Goal: Task Accomplishment & Management: Manage account settings

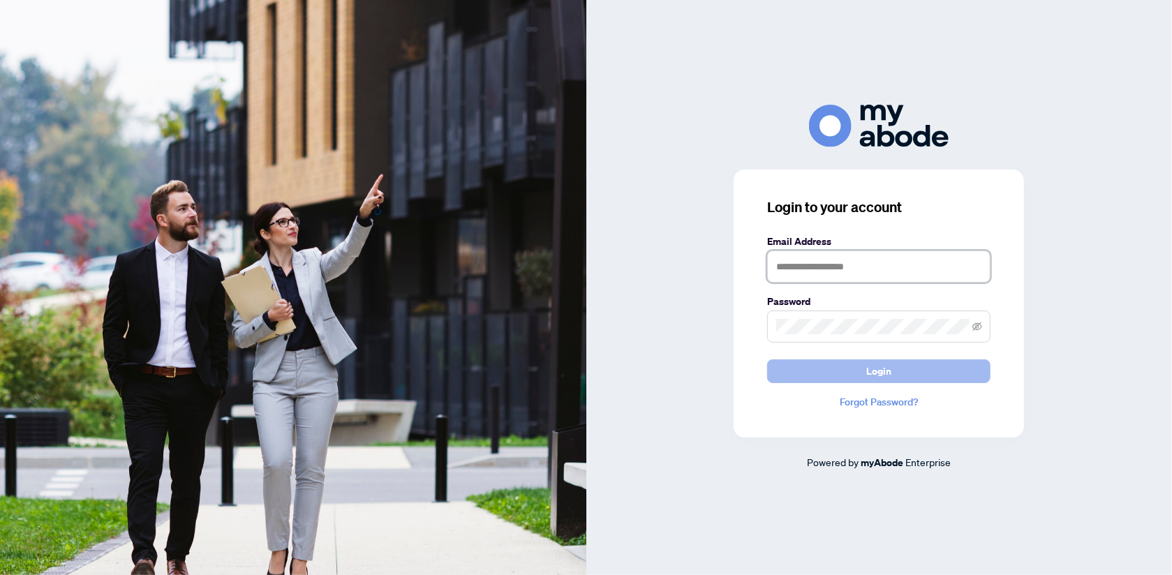
type input "**********"
click at [866, 375] on span "Login" at bounding box center [878, 371] width 25 height 22
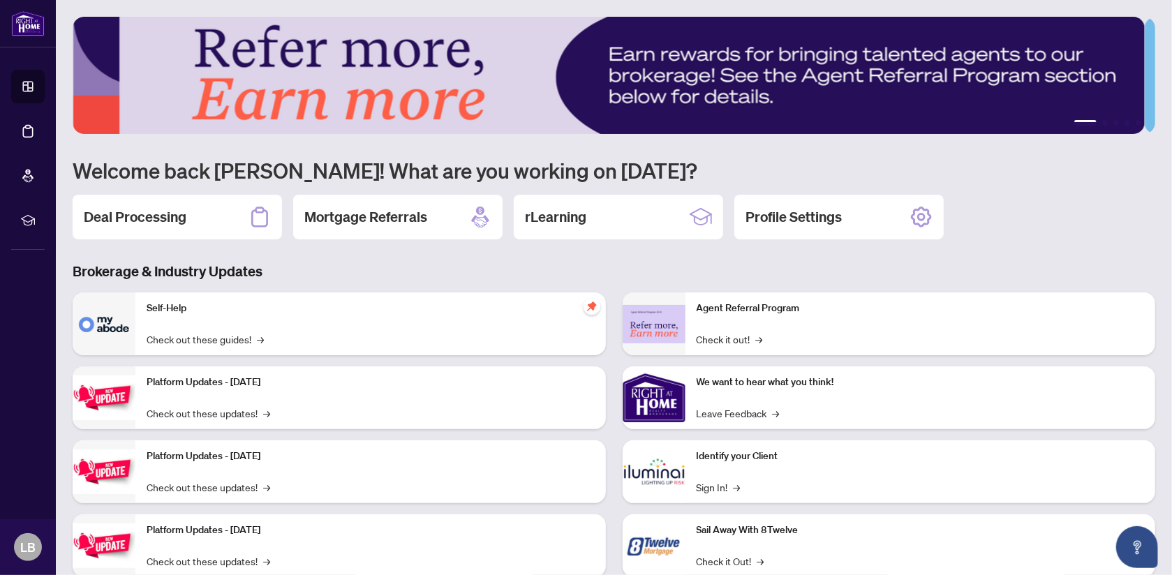
click at [172, 217] on h2 "Deal Processing" at bounding box center [135, 217] width 103 height 20
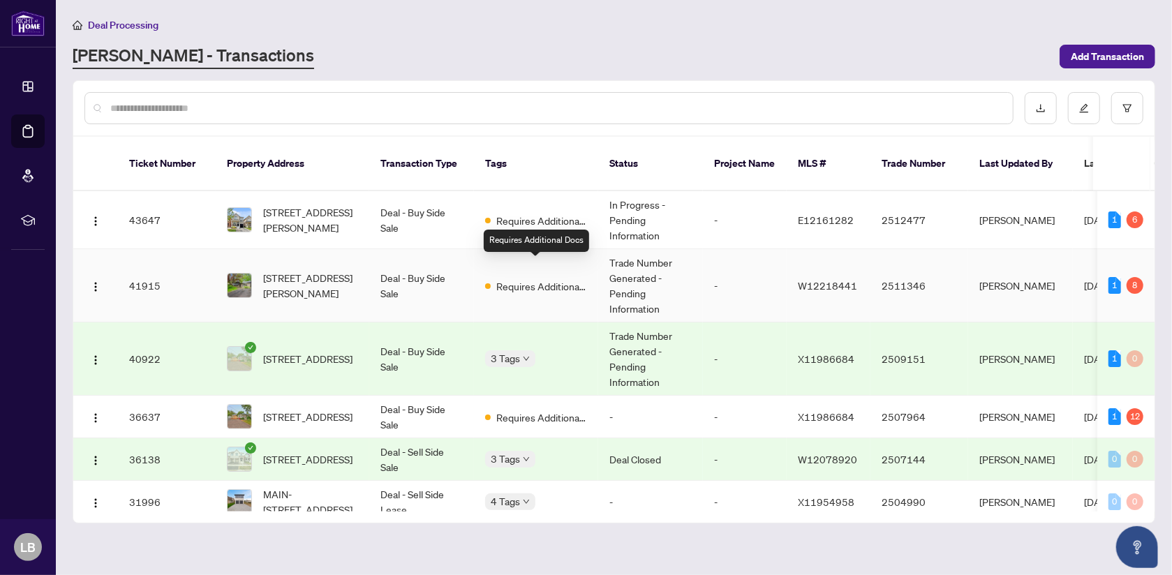
click at [559, 279] on span "Requires Additional Docs" at bounding box center [541, 286] width 91 height 15
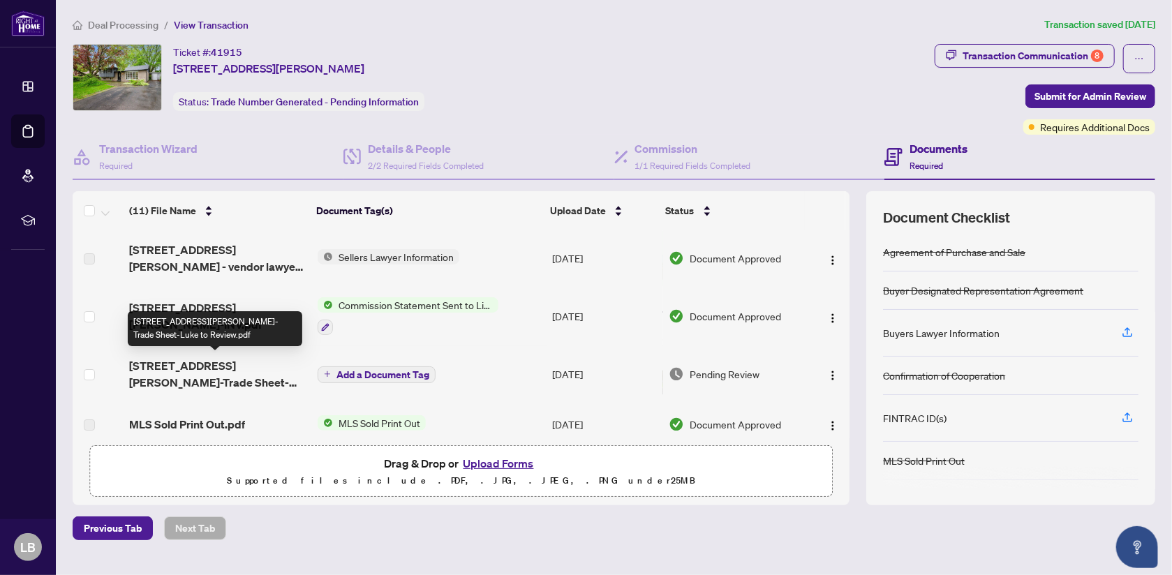
click at [230, 363] on span "5509 Hixon Ave-Trade Sheet-Luke to Review.pdf" at bounding box center [217, 374] width 177 height 34
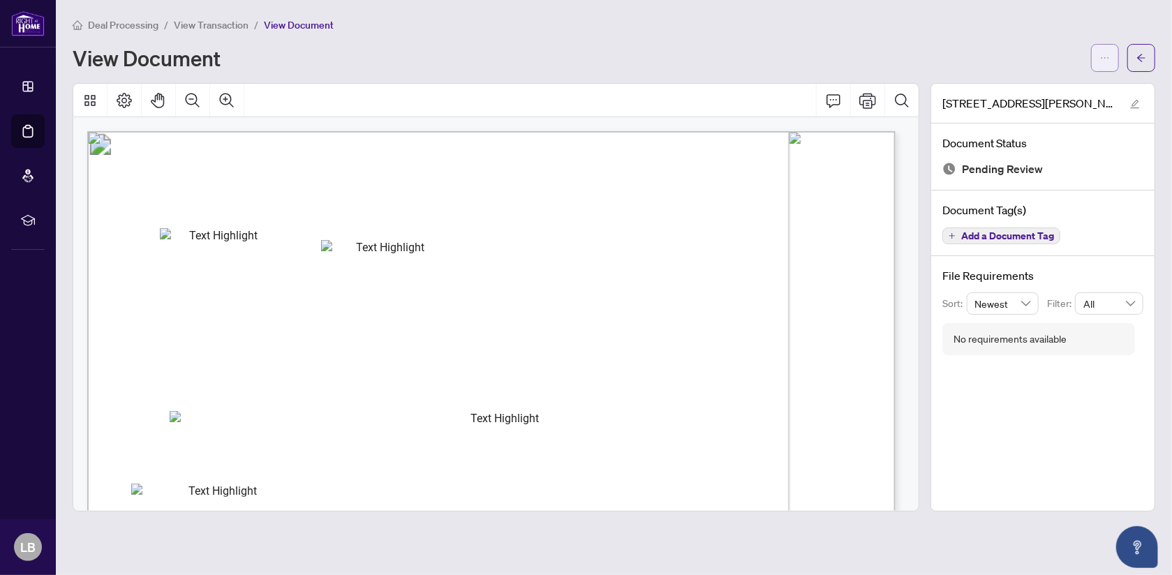
click at [1102, 54] on icon "ellipsis" at bounding box center [1105, 58] width 10 height 10
click at [1044, 84] on span "Download" at bounding box center [1055, 87] width 106 height 15
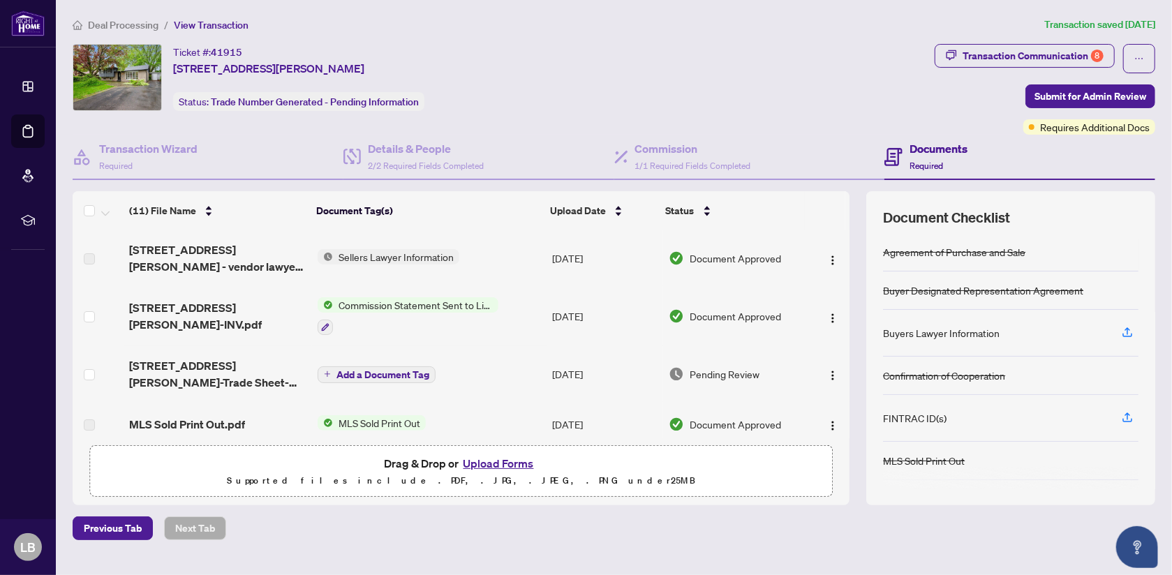
click at [377, 370] on span "Add a Document Tag" at bounding box center [382, 375] width 93 height 10
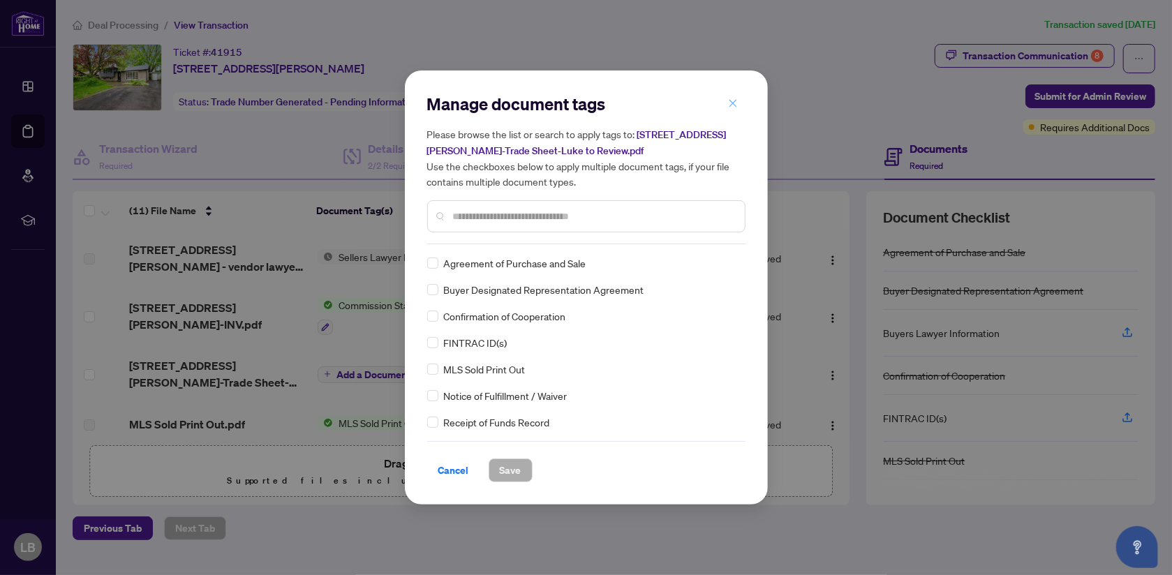
click at [732, 103] on icon "close" at bounding box center [733, 103] width 8 height 8
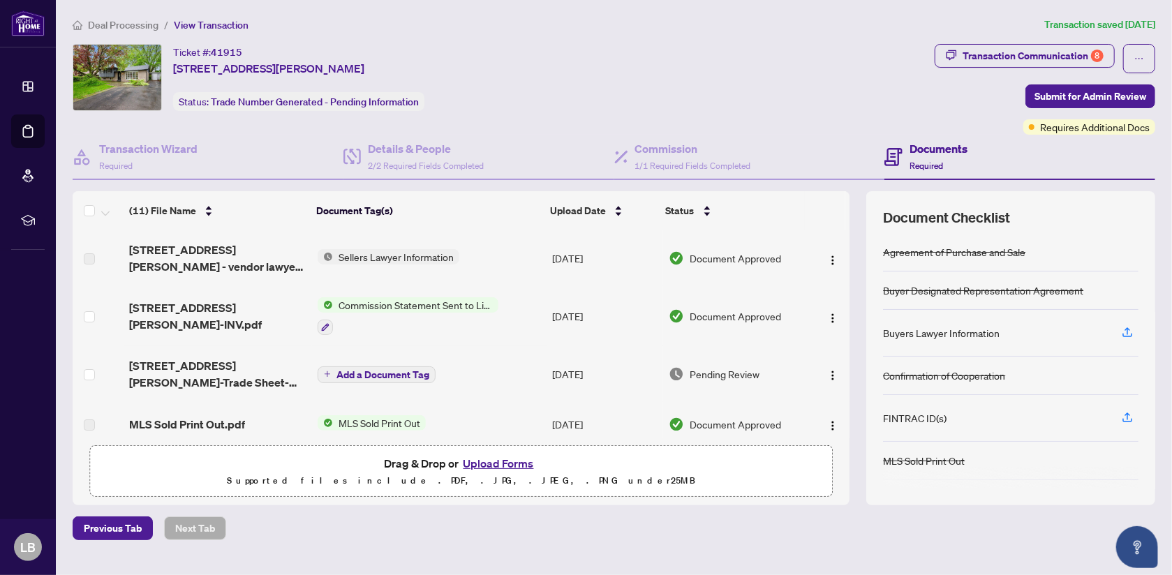
click at [476, 461] on button "Upload Forms" at bounding box center [498, 463] width 79 height 18
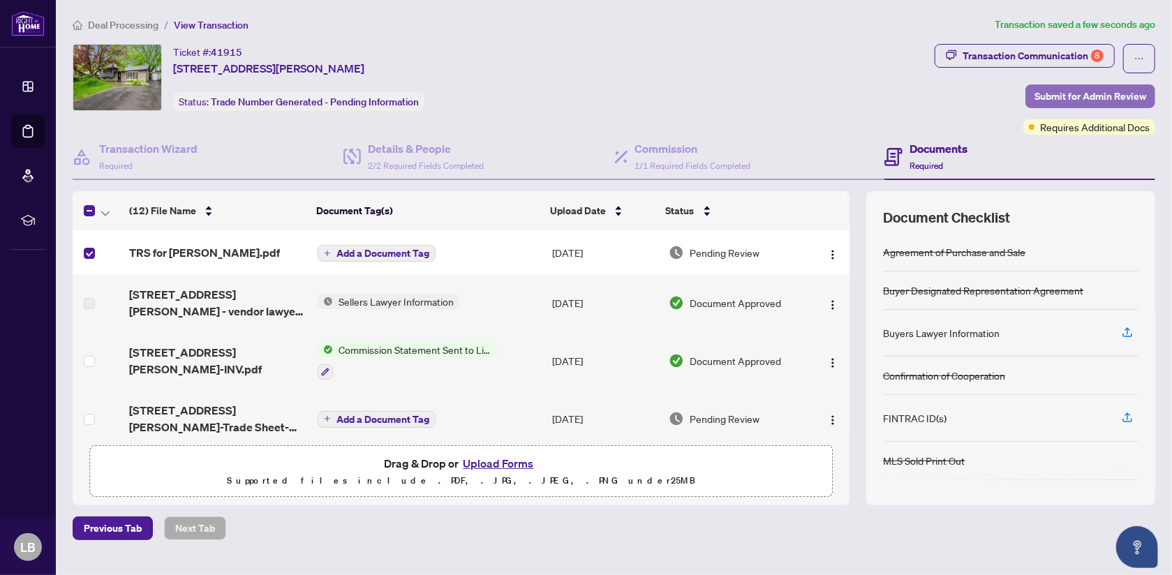
click at [1039, 94] on span "Submit for Admin Review" at bounding box center [1090, 96] width 112 height 22
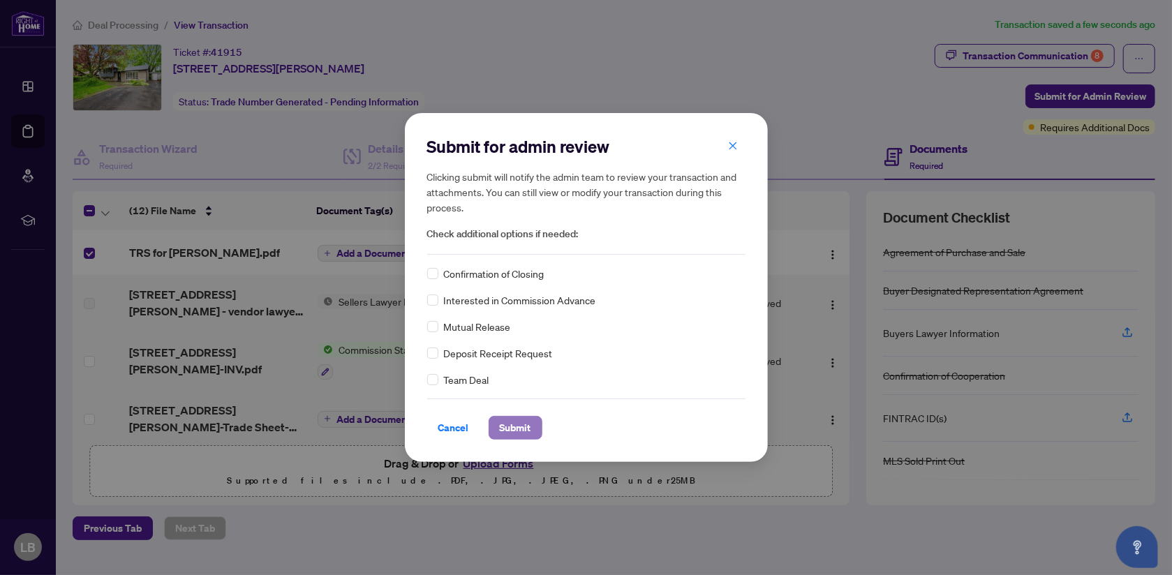
click at [522, 428] on span "Submit" at bounding box center [515, 428] width 31 height 22
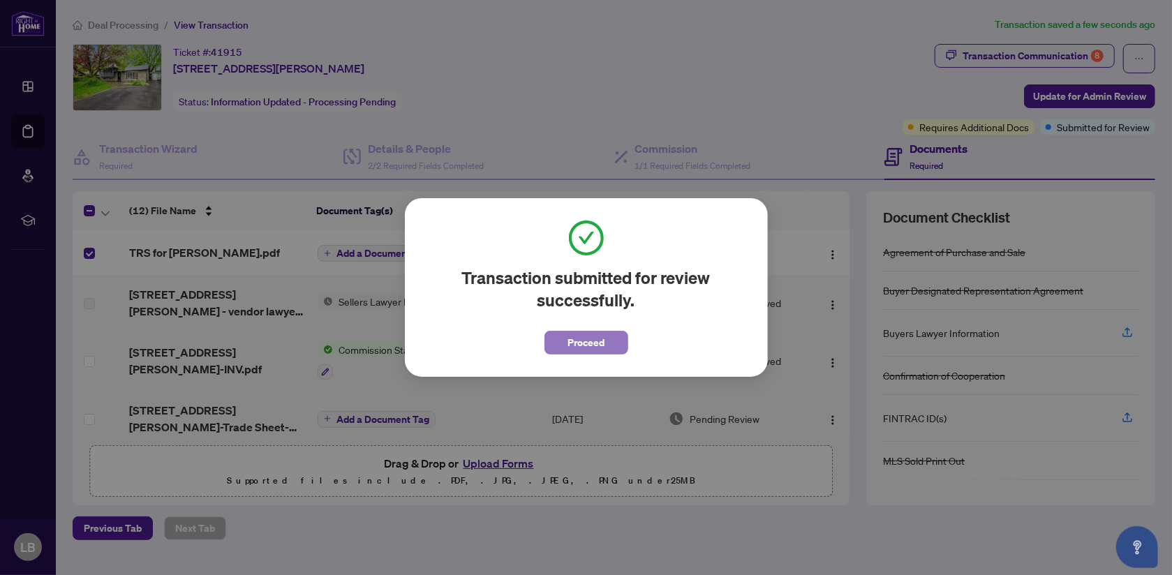
click at [597, 346] on span "Proceed" at bounding box center [586, 343] width 37 height 22
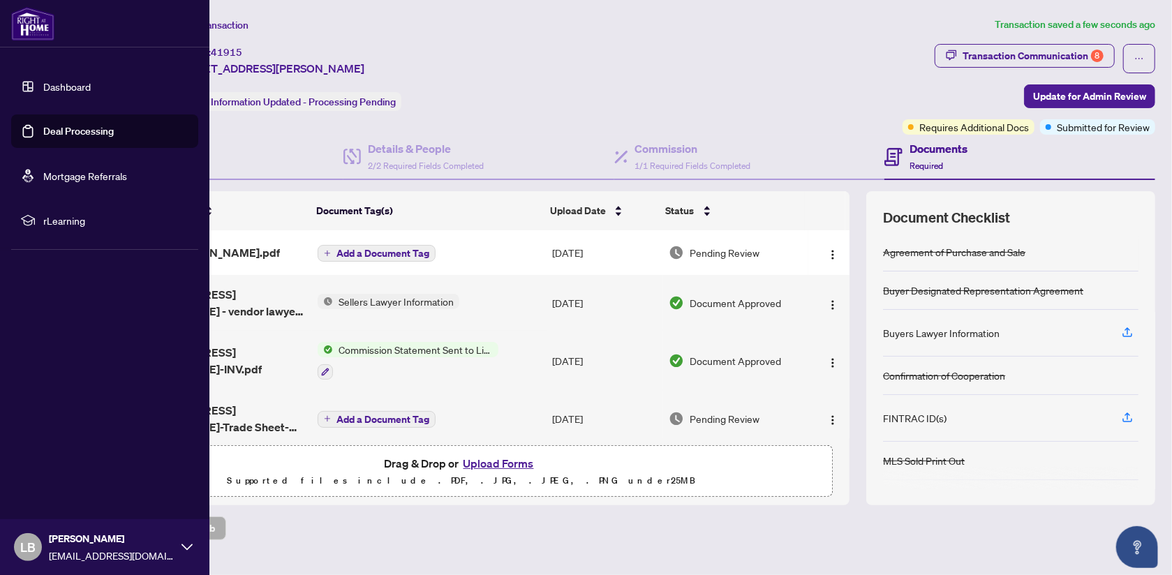
click at [34, 34] on img at bounding box center [32, 24] width 43 height 34
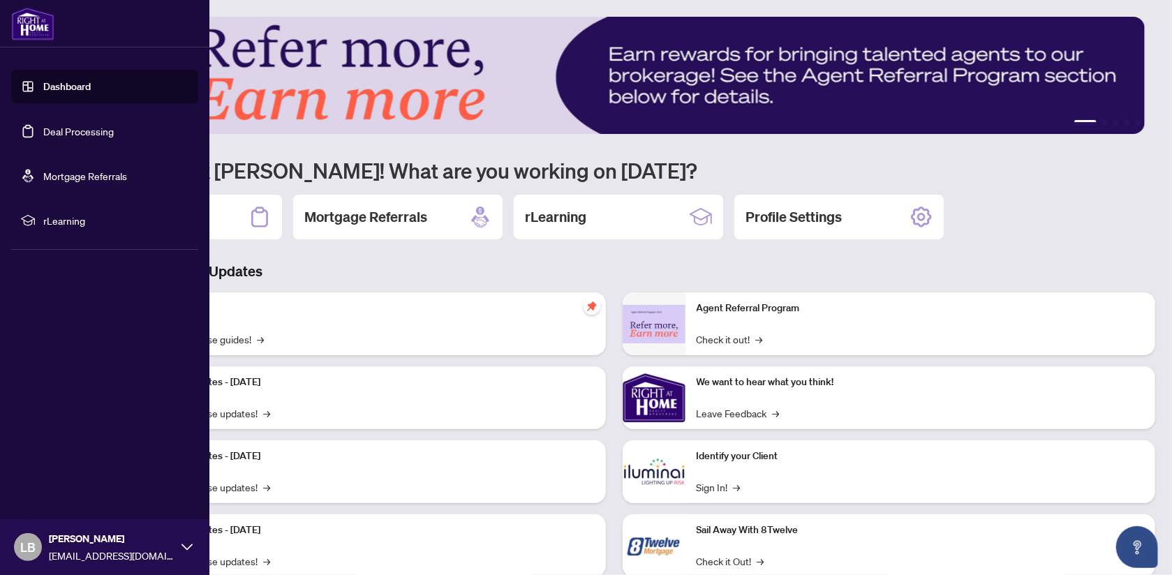
click at [69, 83] on link "Dashboard" at bounding box center [66, 86] width 47 height 13
click at [63, 87] on link "Dashboard" at bounding box center [66, 86] width 47 height 13
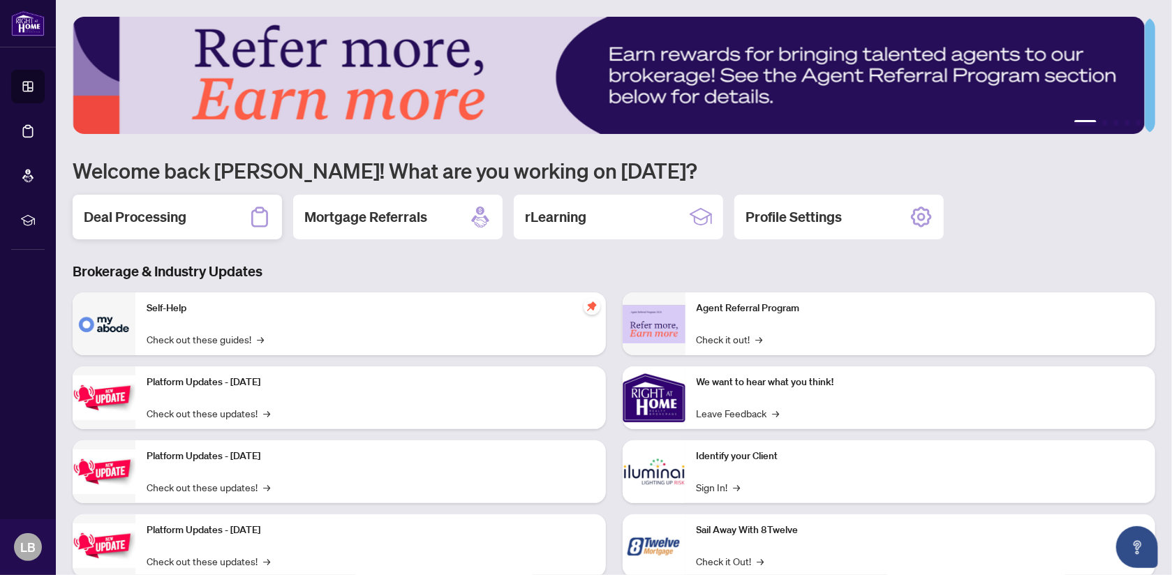
click at [155, 216] on h2 "Deal Processing" at bounding box center [135, 217] width 103 height 20
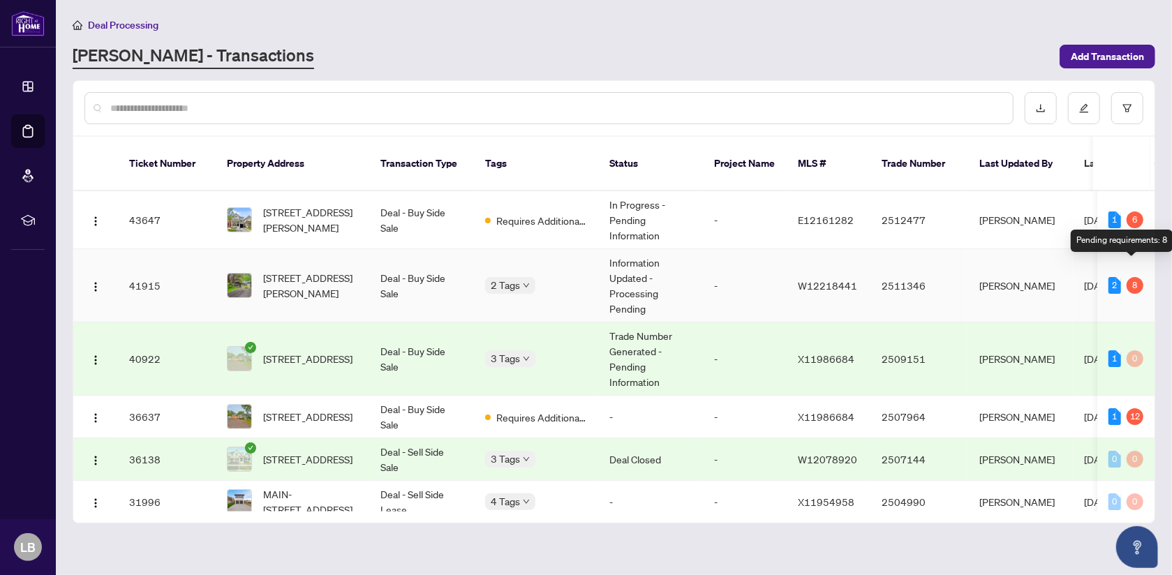
click at [1130, 277] on div "8" at bounding box center [1135, 285] width 17 height 17
click at [1112, 277] on div "2" at bounding box center [1114, 285] width 13 height 17
click at [933, 270] on td "2511346" at bounding box center [919, 285] width 98 height 73
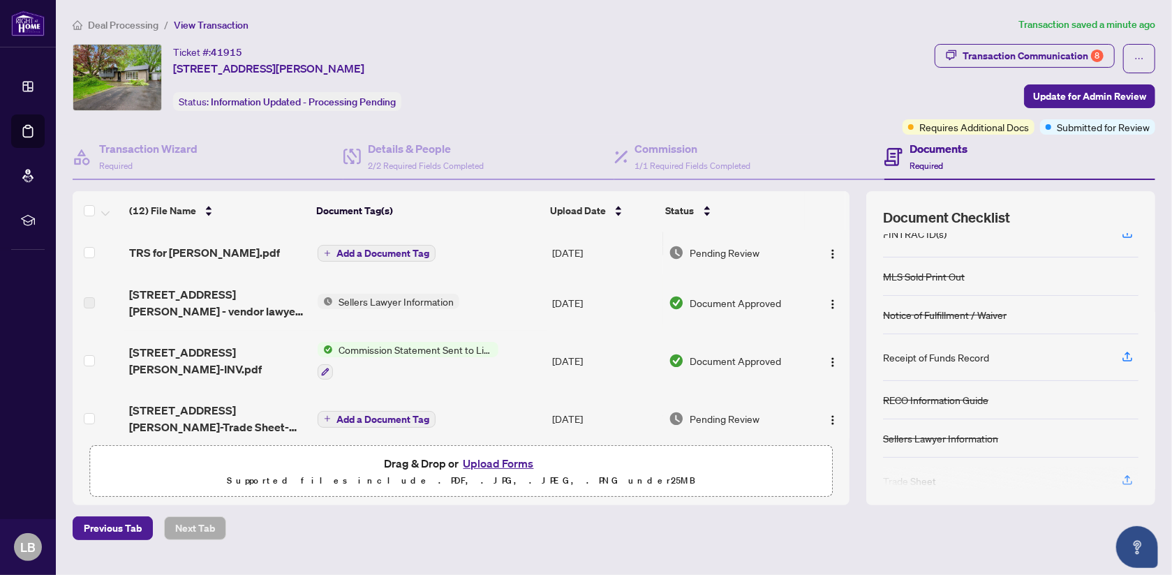
scroll to position [200, 0]
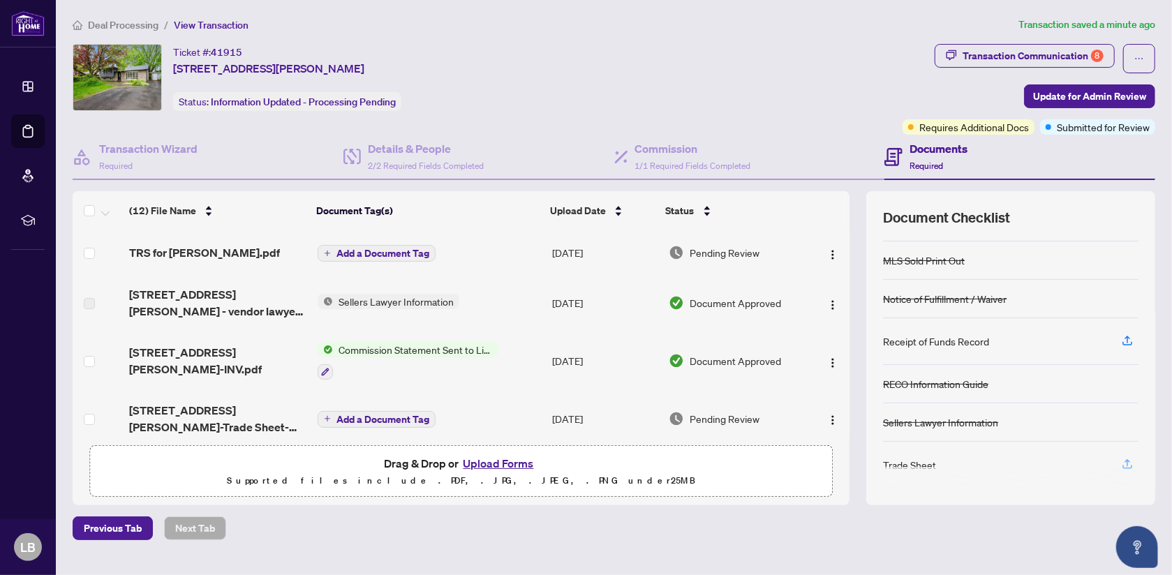
click at [1125, 459] on icon "button" at bounding box center [1128, 462] width 6 height 7
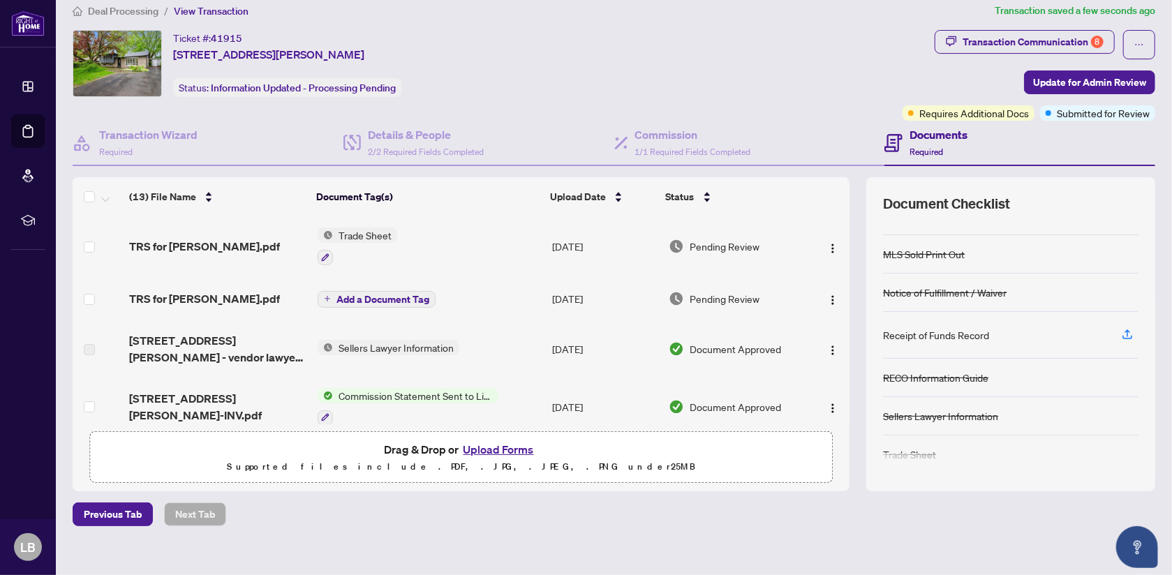
scroll to position [28, 0]
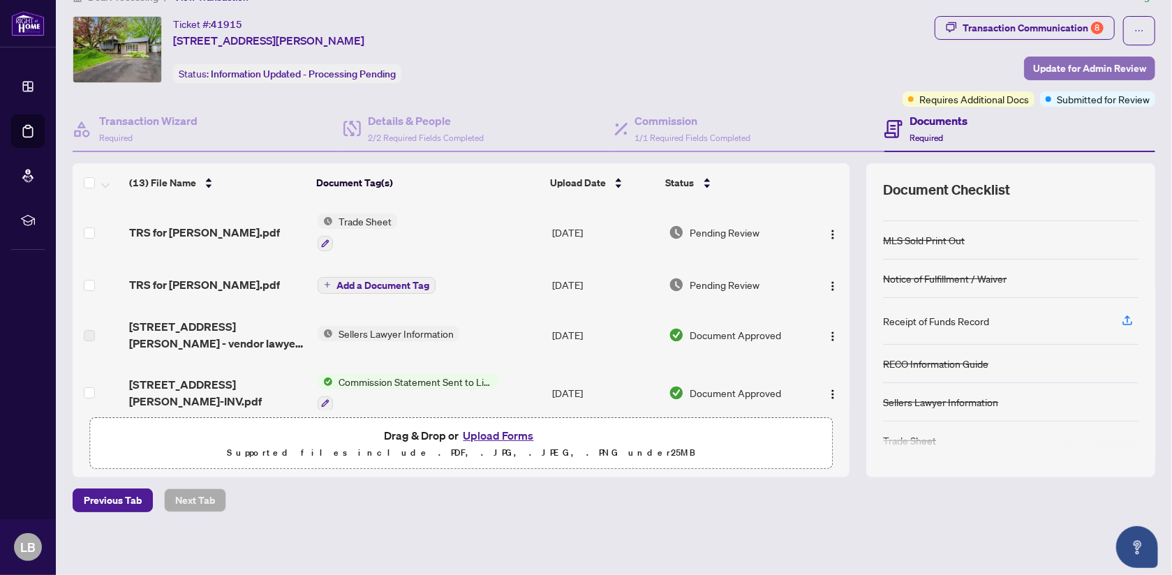
click at [1088, 69] on span "Update for Admin Review" at bounding box center [1089, 68] width 113 height 22
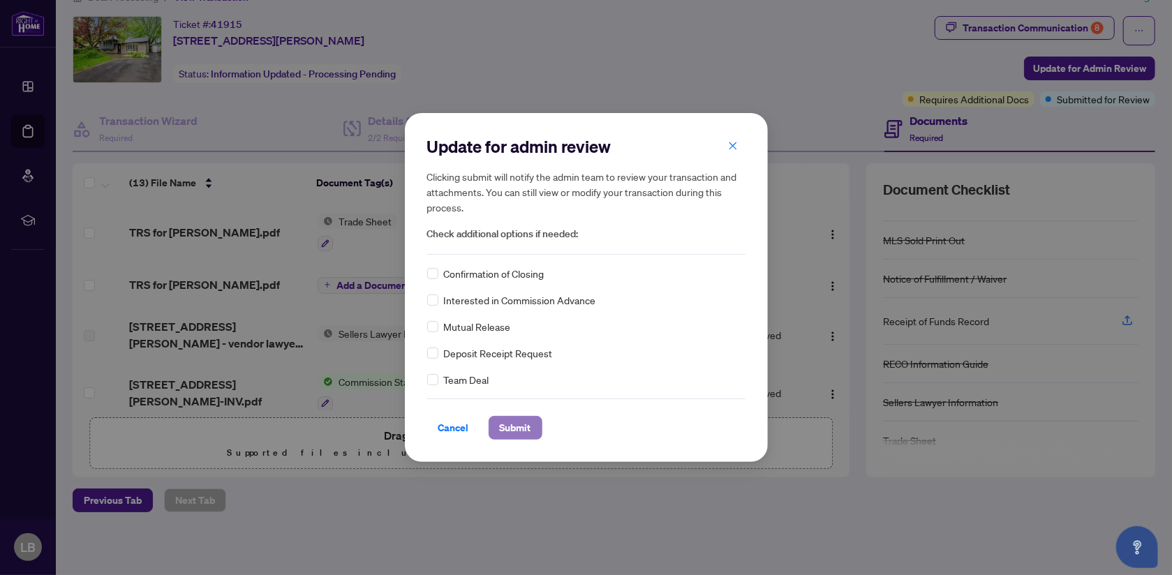
click at [530, 422] on span "Submit" at bounding box center [515, 428] width 31 height 22
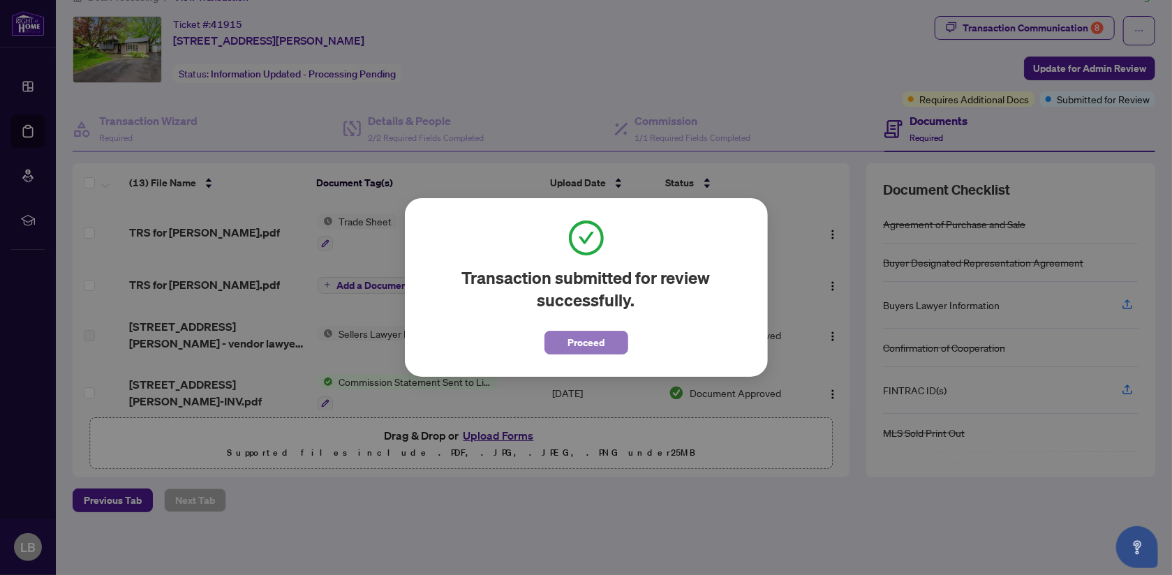
click at [591, 348] on span "Proceed" at bounding box center [586, 343] width 37 height 22
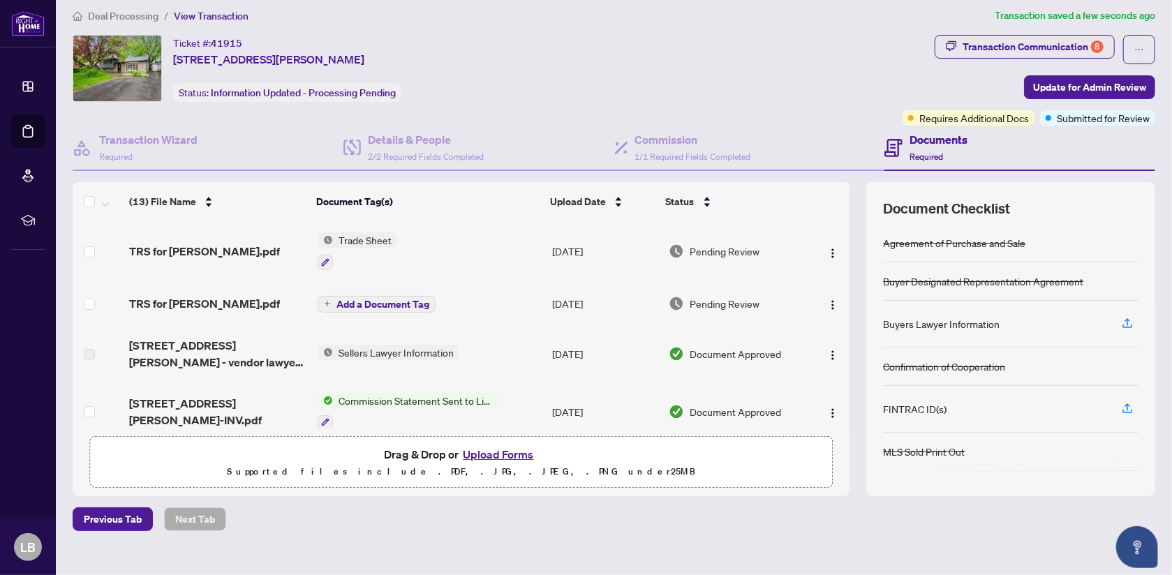
scroll to position [0, 0]
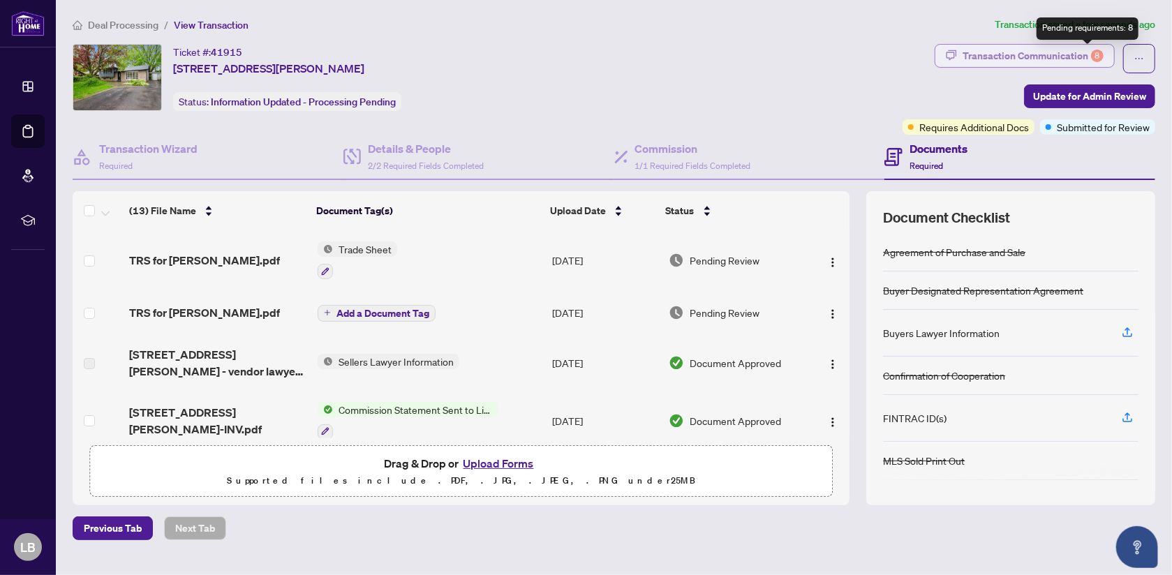
click at [1091, 53] on div "8" at bounding box center [1097, 56] width 13 height 13
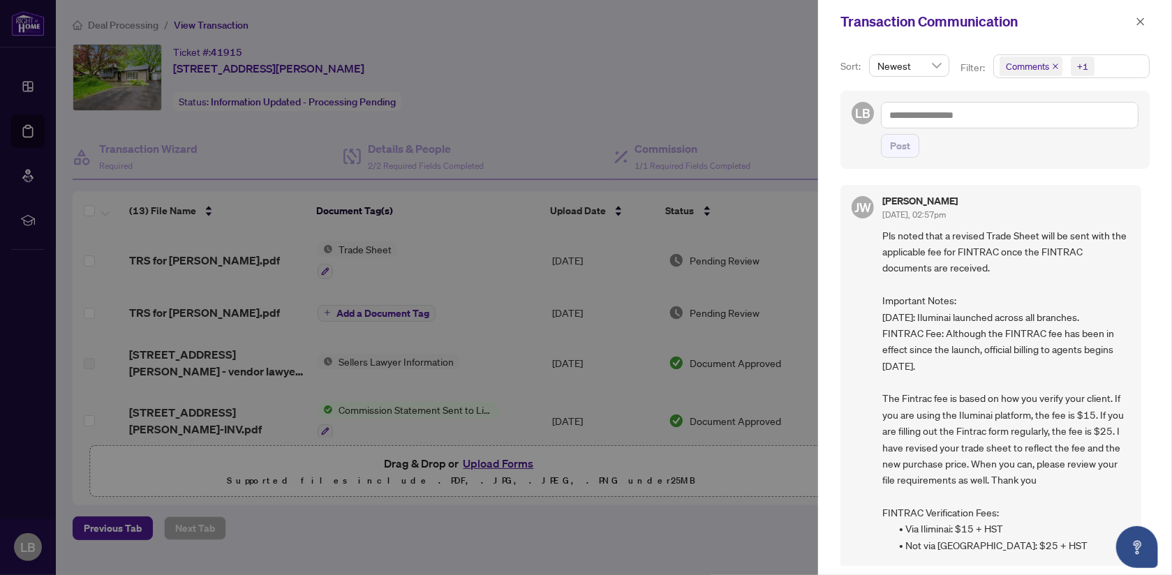
click at [757, 135] on div at bounding box center [586, 287] width 1172 height 575
click at [1138, 18] on icon "close" at bounding box center [1141, 21] width 8 height 8
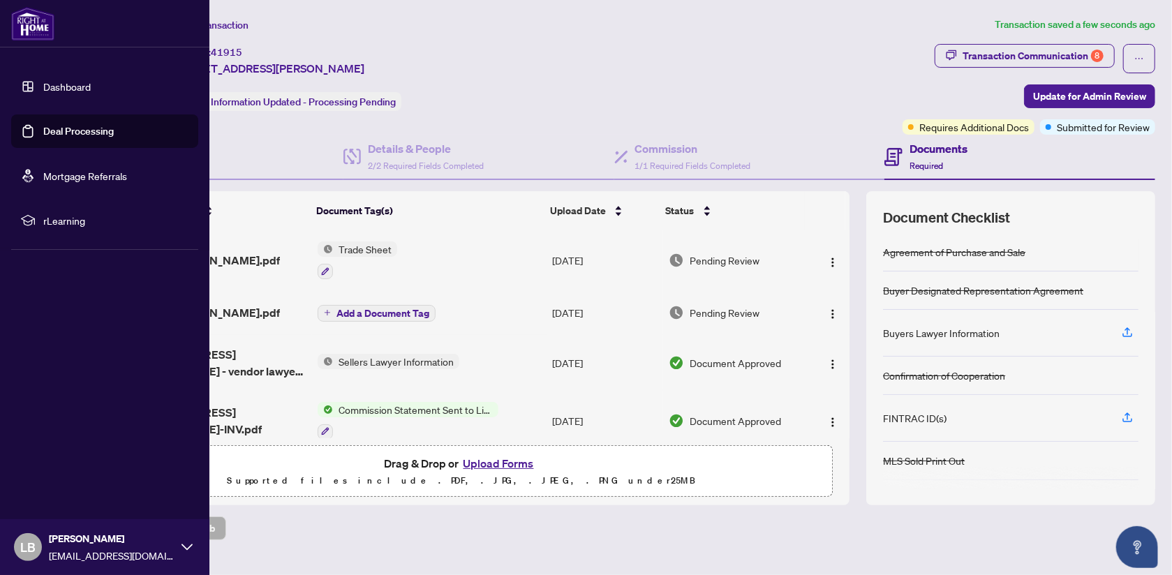
click at [52, 85] on link "Dashboard" at bounding box center [66, 86] width 47 height 13
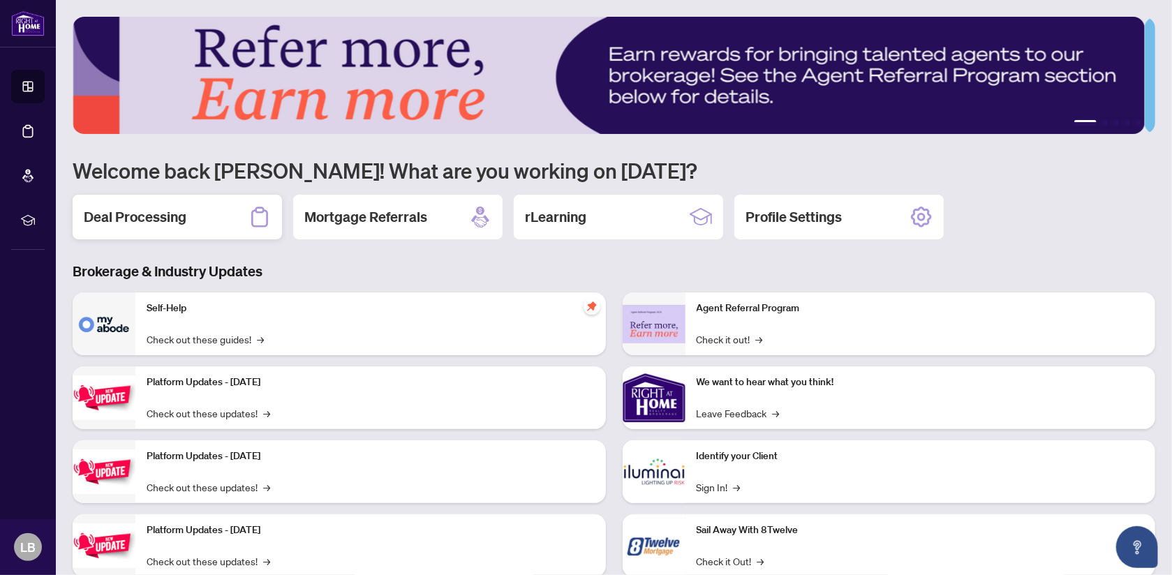
click at [161, 218] on h2 "Deal Processing" at bounding box center [135, 217] width 103 height 20
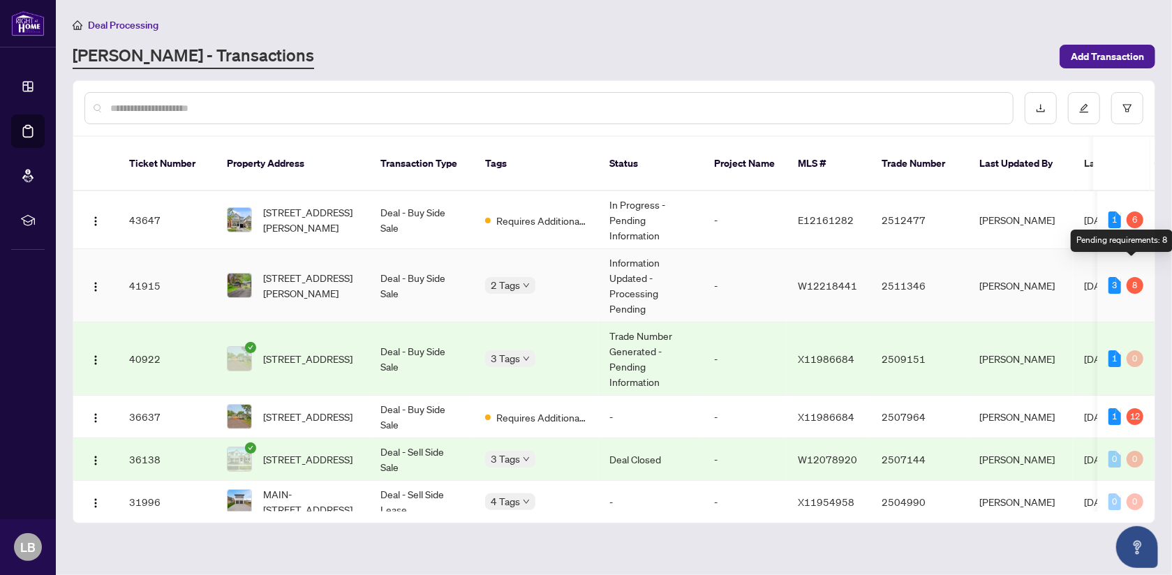
click at [1129, 277] on div "8" at bounding box center [1135, 285] width 17 height 17
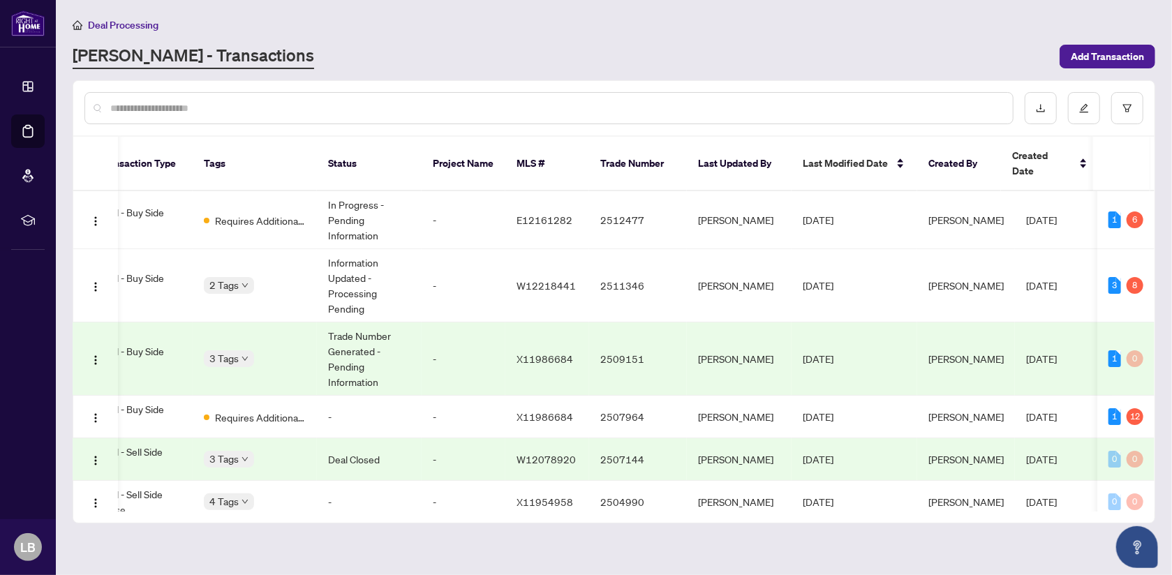
scroll to position [0, 285]
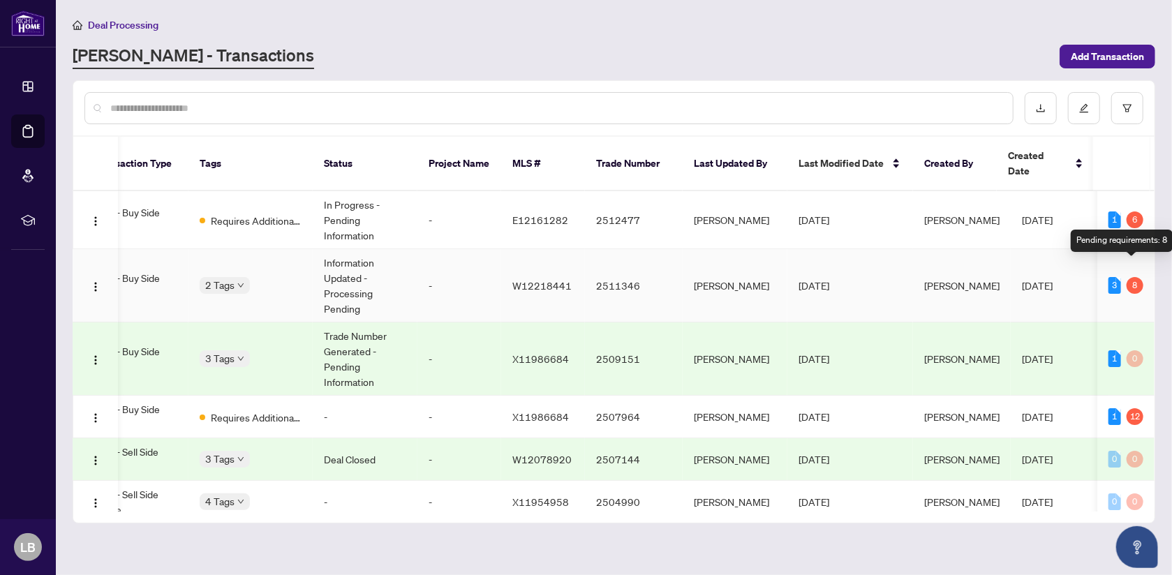
click at [1132, 277] on div "8" at bounding box center [1135, 285] width 17 height 17
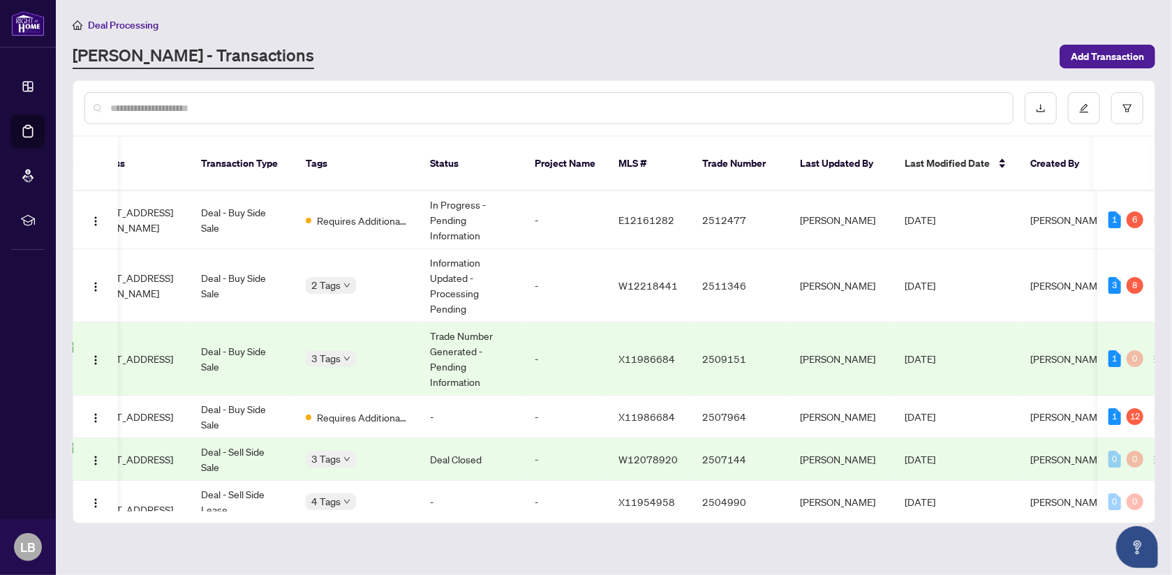
scroll to position [0, 0]
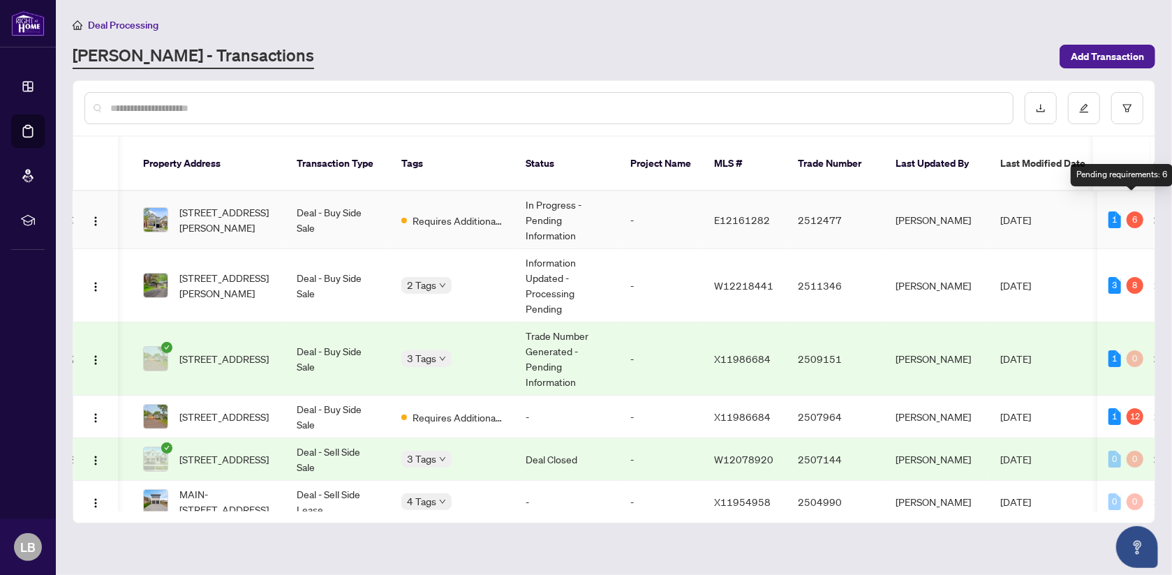
click at [1130, 212] on div "6" at bounding box center [1135, 220] width 17 height 17
click at [323, 199] on td "Deal - Buy Side Sale" at bounding box center [337, 220] width 105 height 58
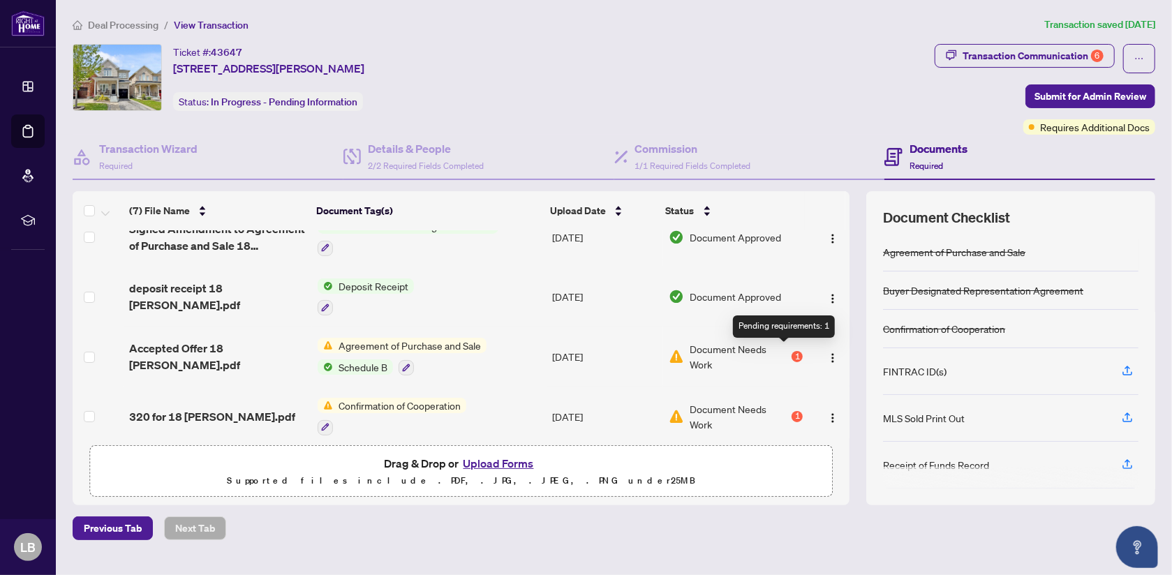
click at [792, 352] on div "1" at bounding box center [797, 356] width 11 height 11
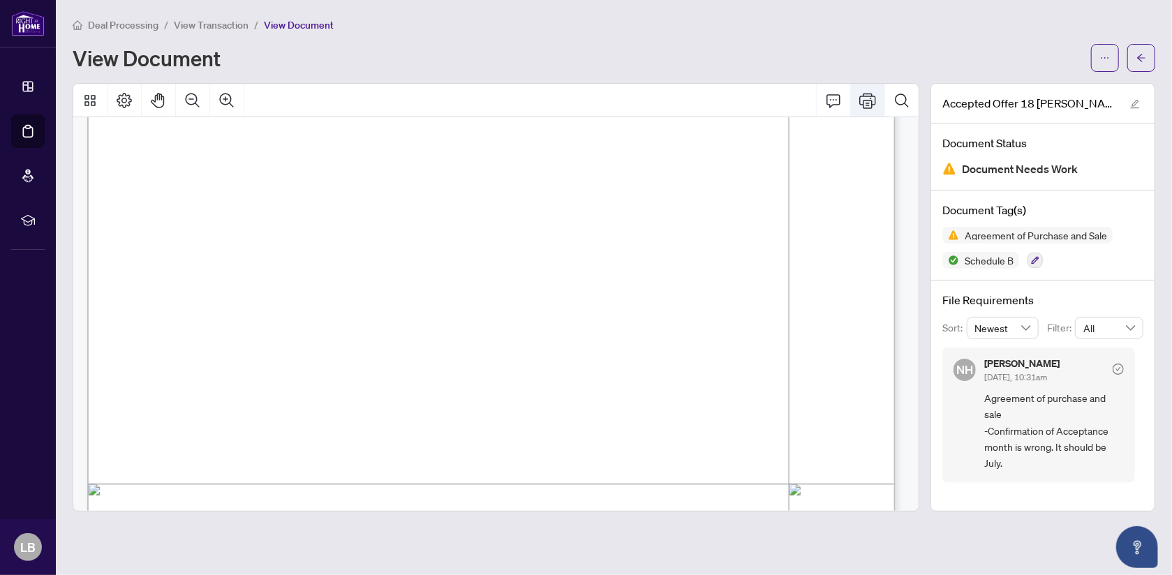
click at [870, 100] on icon "Print" at bounding box center [867, 100] width 17 height 17
click at [1032, 256] on icon "button" at bounding box center [1035, 260] width 8 height 8
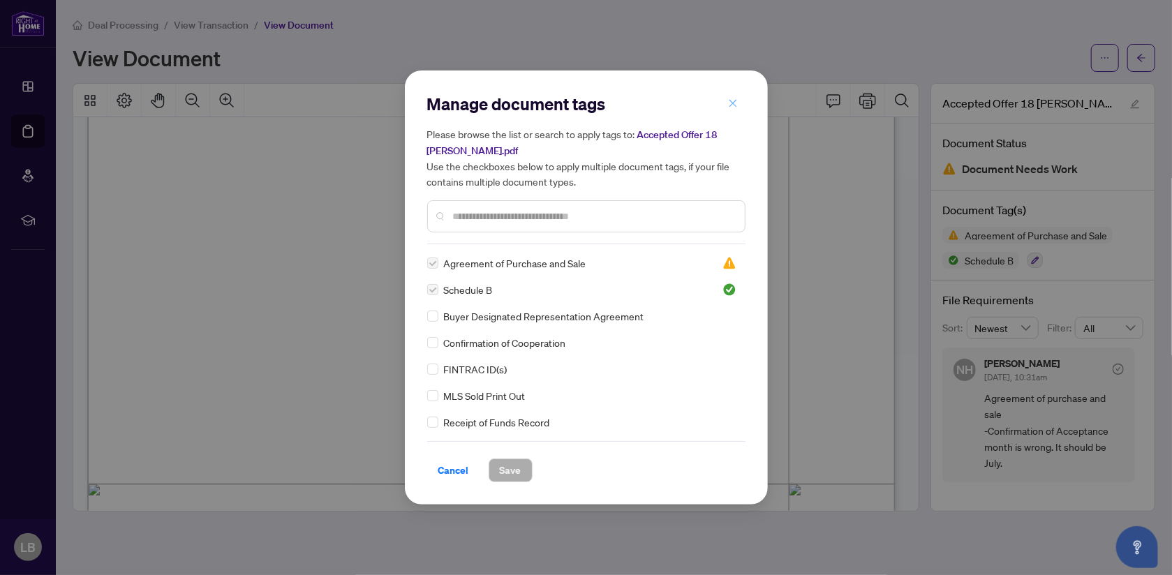
click at [732, 101] on icon "close" at bounding box center [733, 103] width 10 height 10
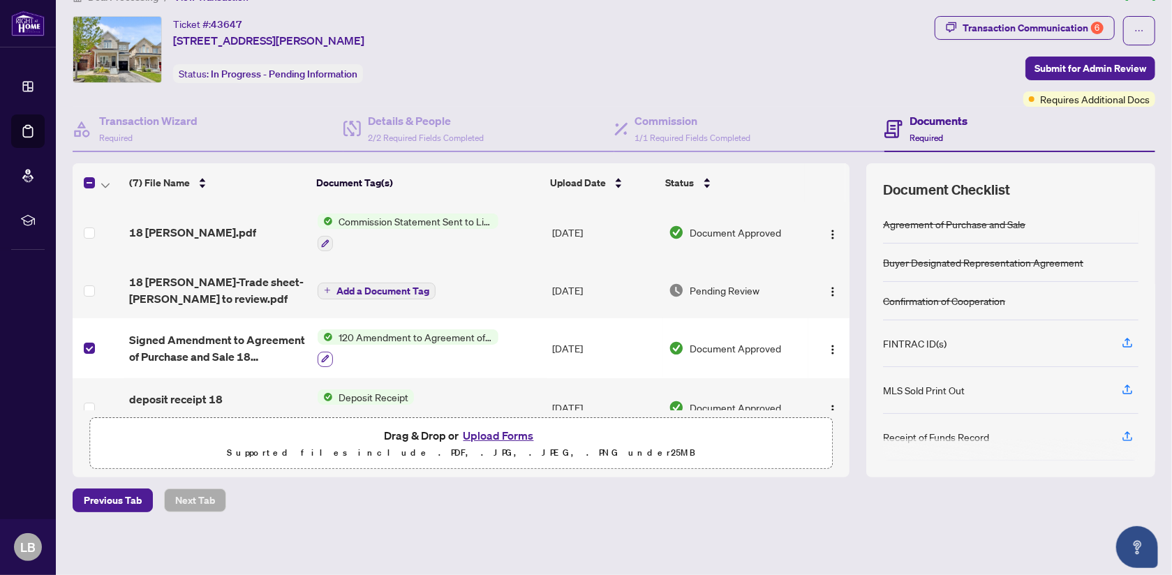
click at [321, 355] on icon "button" at bounding box center [325, 359] width 8 height 8
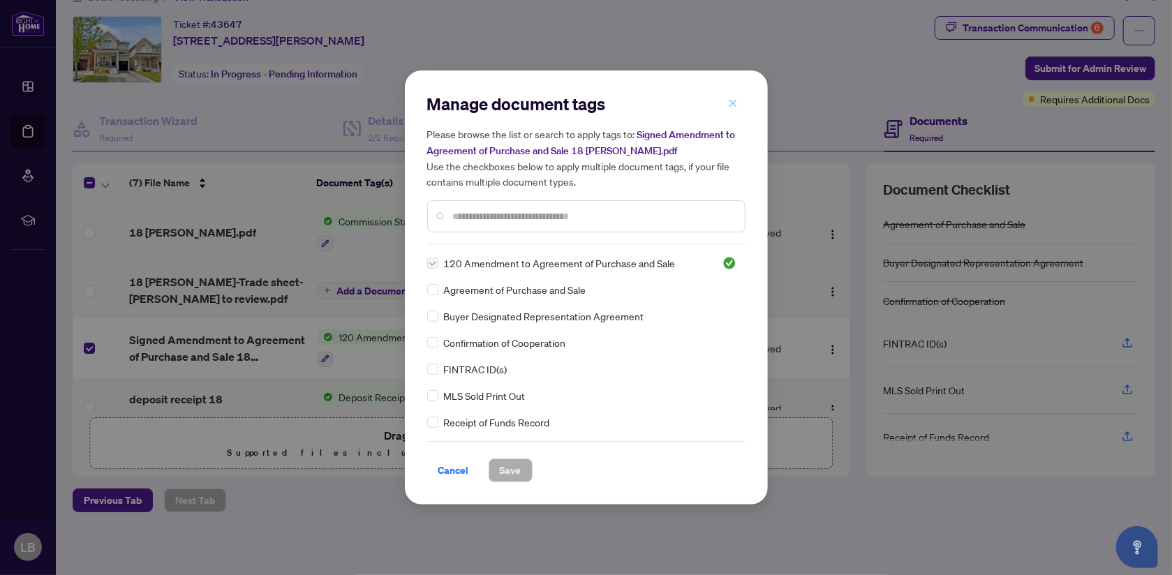
click at [736, 103] on icon "close" at bounding box center [733, 103] width 10 height 10
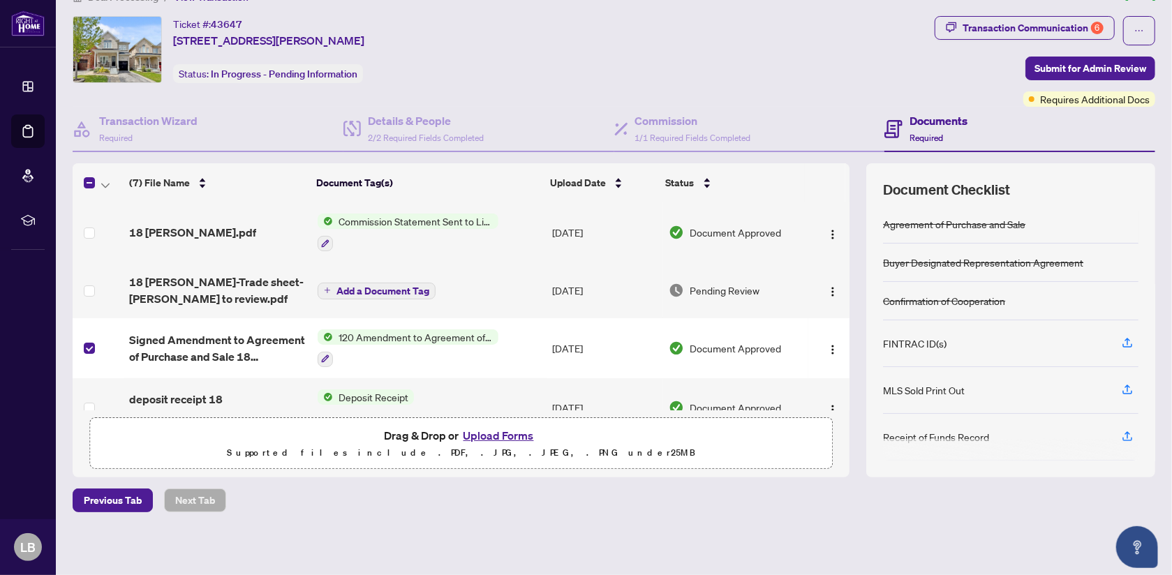
click at [700, 342] on span "Document Approved" at bounding box center [735, 348] width 91 height 15
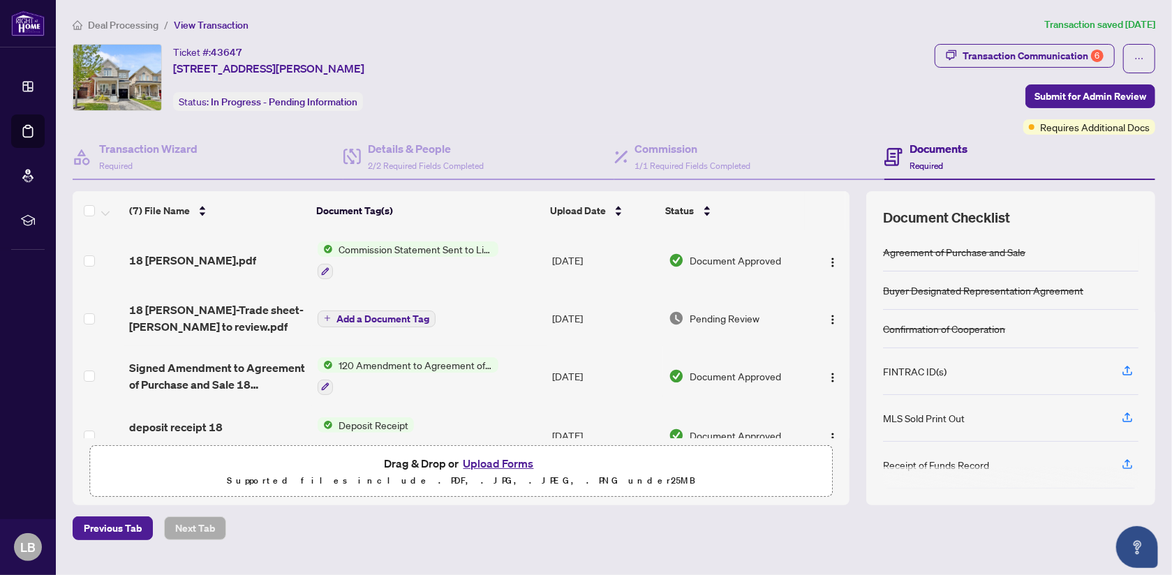
click at [485, 463] on button "Upload Forms" at bounding box center [498, 463] width 79 height 18
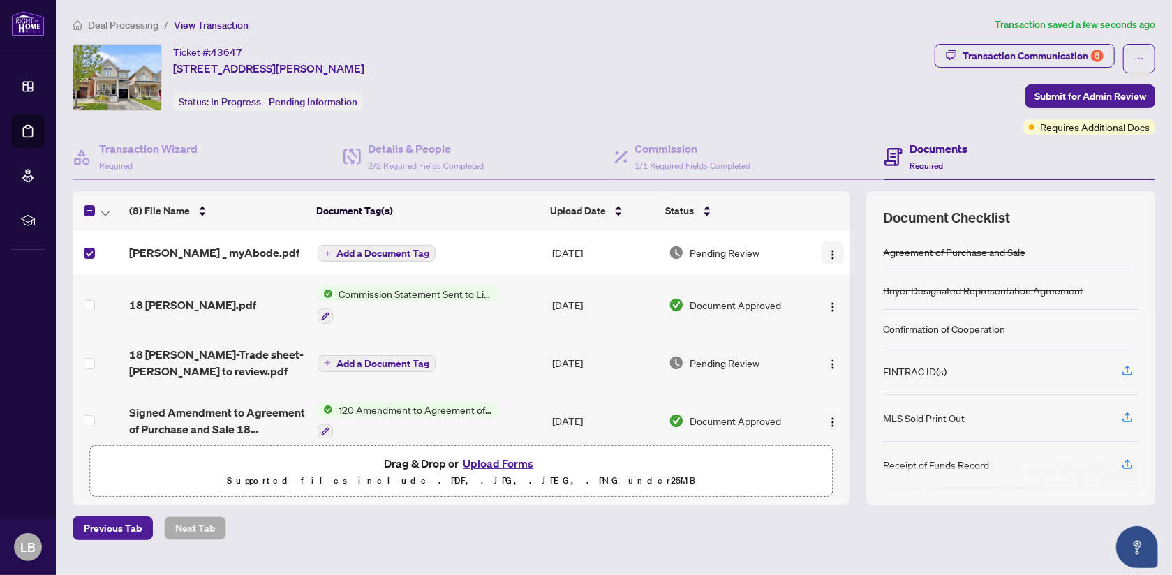
click at [827, 249] on img "button" at bounding box center [832, 254] width 11 height 11
click at [84, 240] on td at bounding box center [98, 252] width 51 height 45
click at [1074, 105] on div "Requires Additional Docs" at bounding box center [1080, 98] width 105 height 22
click at [1039, 90] on span "Submit for Admin Review" at bounding box center [1090, 96] width 112 height 22
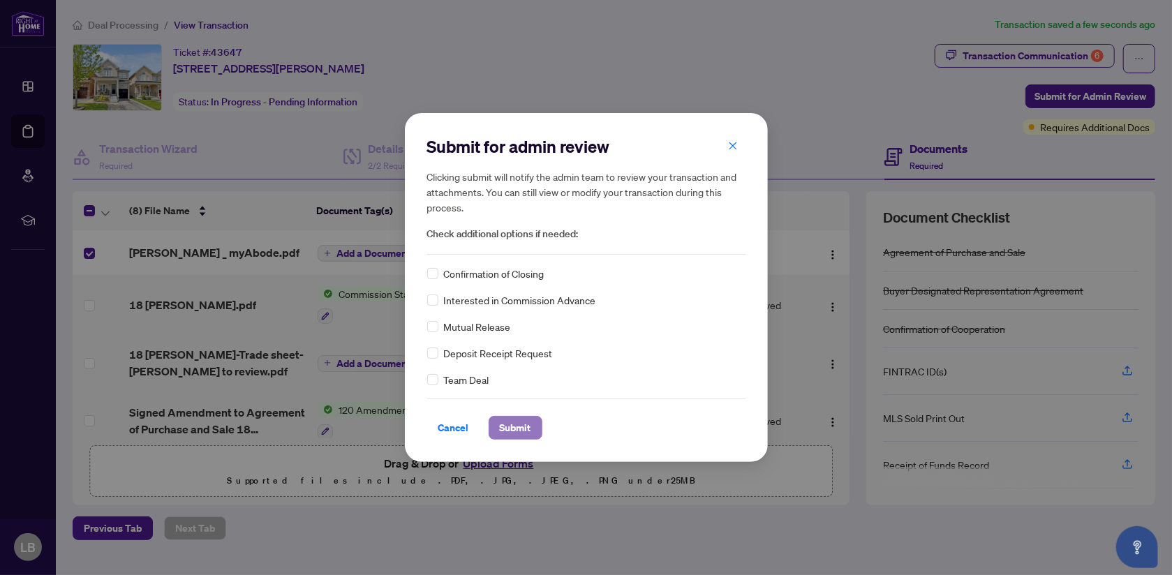
click at [524, 427] on span "Submit" at bounding box center [515, 428] width 31 height 22
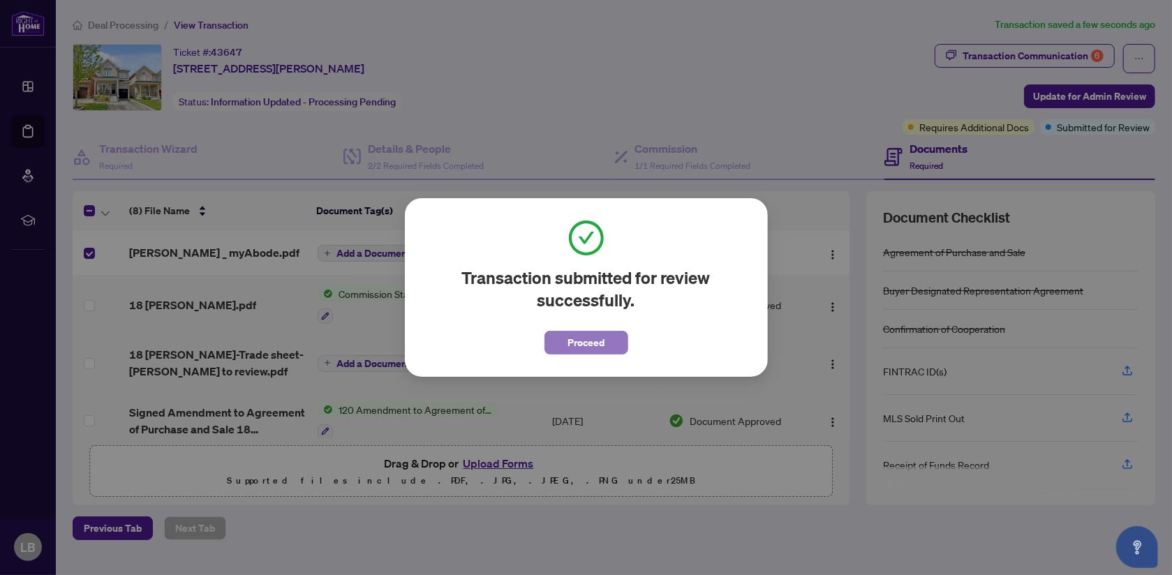
click at [570, 338] on span "Proceed" at bounding box center [586, 343] width 37 height 22
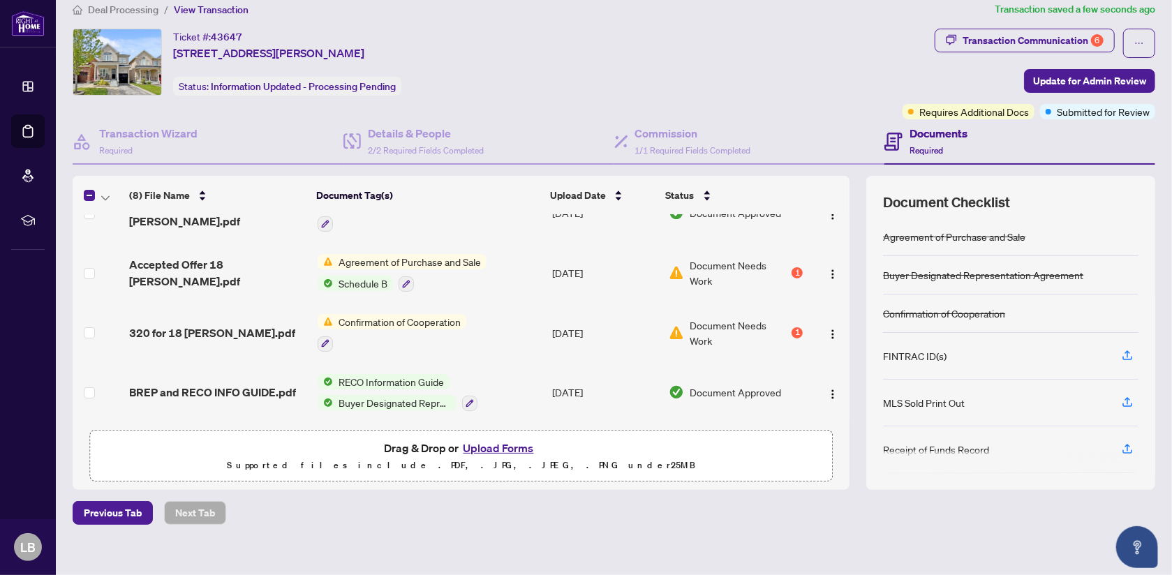
scroll to position [28, 0]
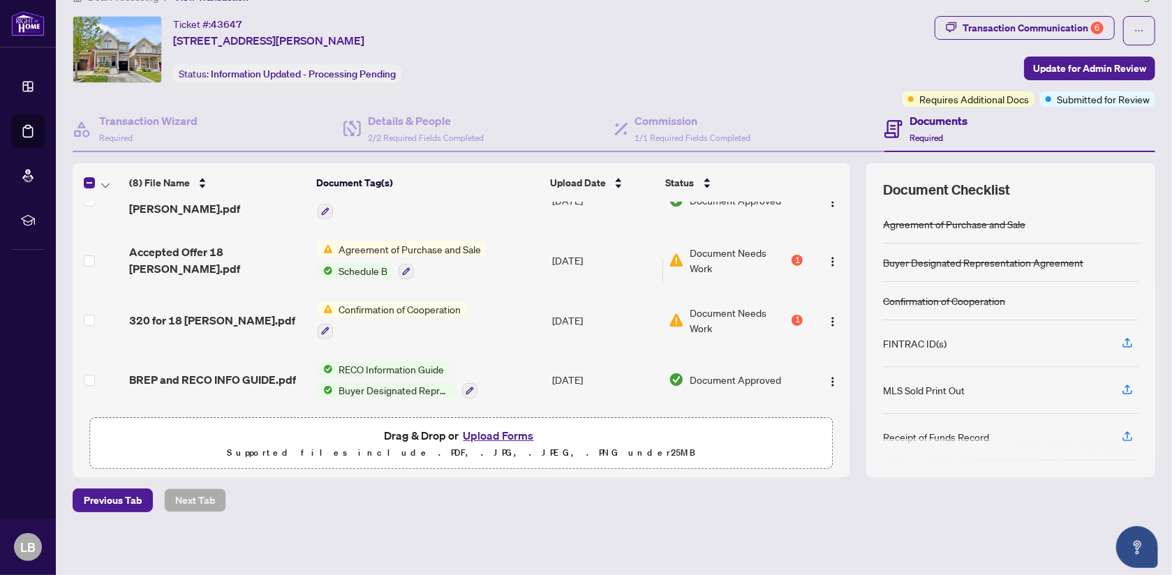
click at [381, 244] on span "Agreement of Purchase and Sale" at bounding box center [410, 249] width 154 height 15
click at [376, 309] on span "Agreement of Purchase and Sale" at bounding box center [406, 313] width 154 height 15
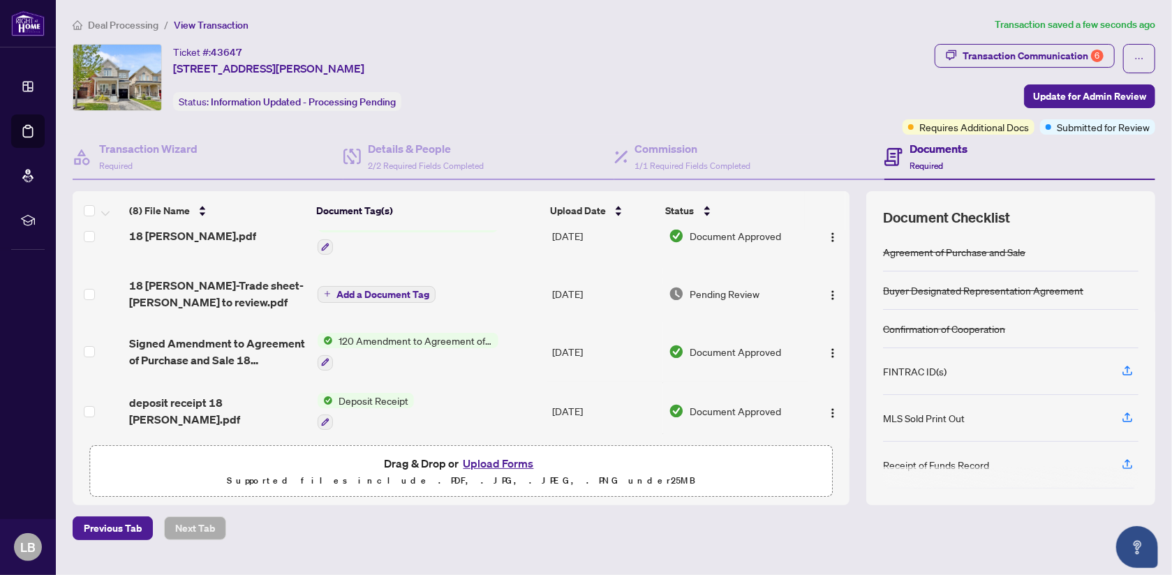
scroll to position [139, 0]
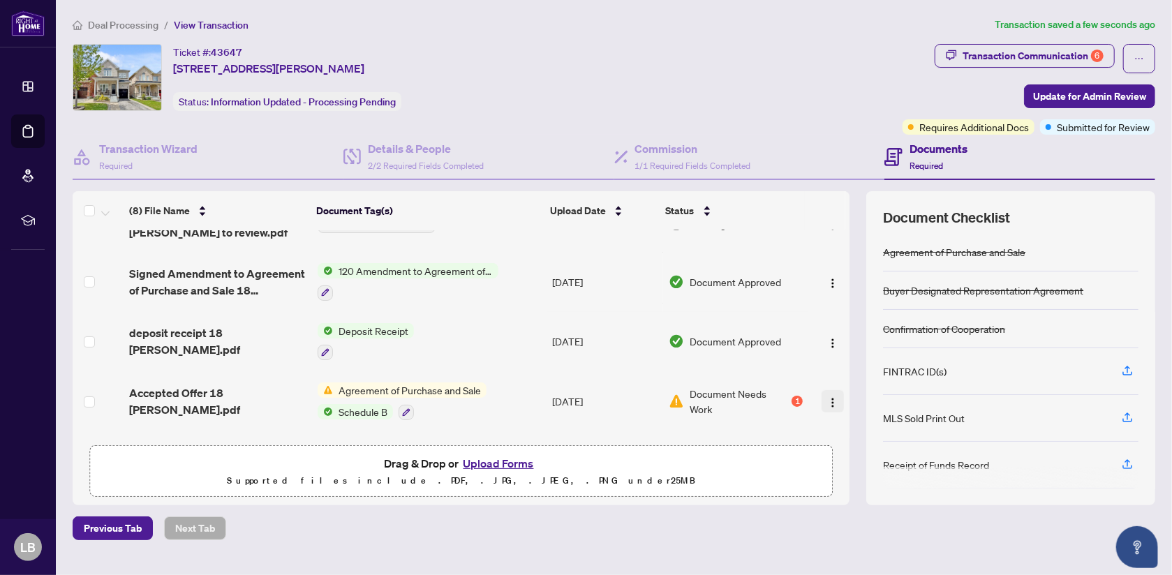
click at [827, 397] on img "button" at bounding box center [832, 402] width 11 height 11
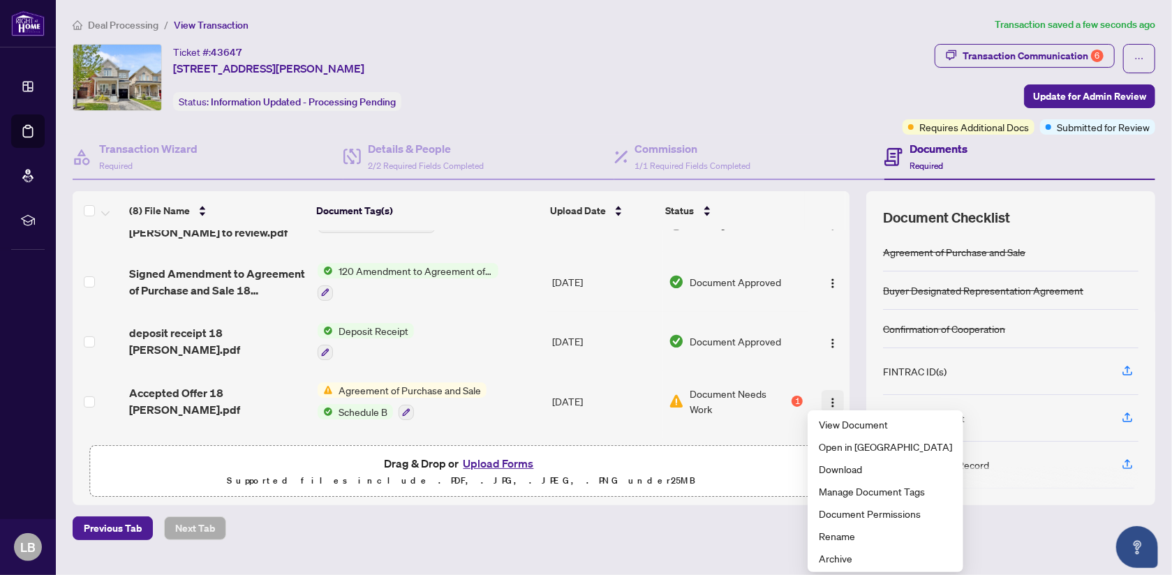
click at [827, 397] on img "button" at bounding box center [832, 402] width 11 height 11
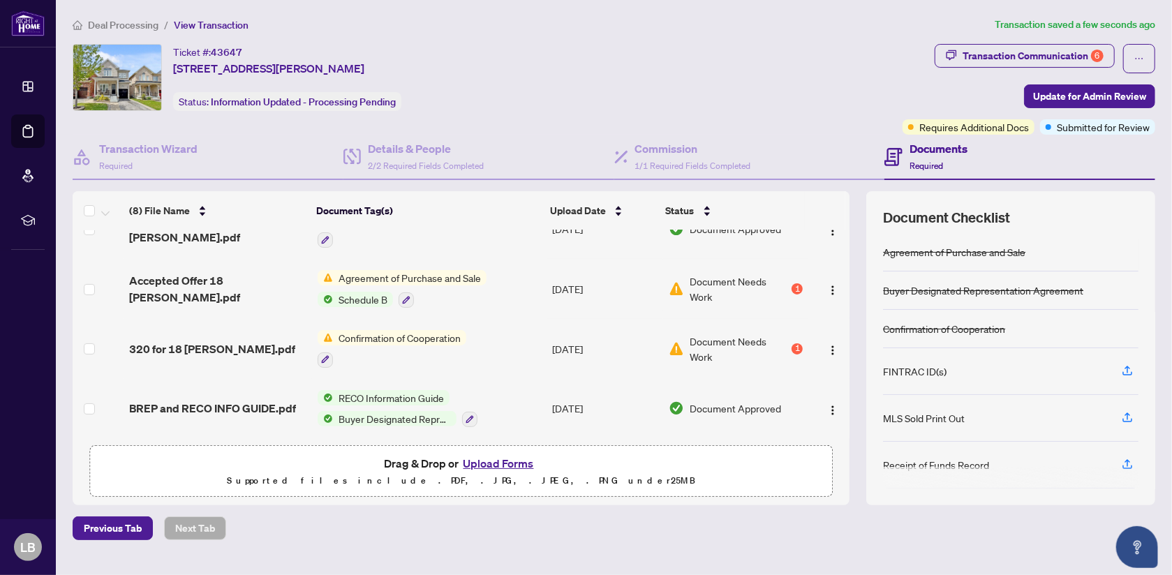
scroll to position [252, 0]
click at [387, 331] on span "Confirmation of Cooperation" at bounding box center [399, 336] width 133 height 15
click at [380, 401] on span "Confirmation of Cooperation" at bounding box center [393, 401] width 133 height 15
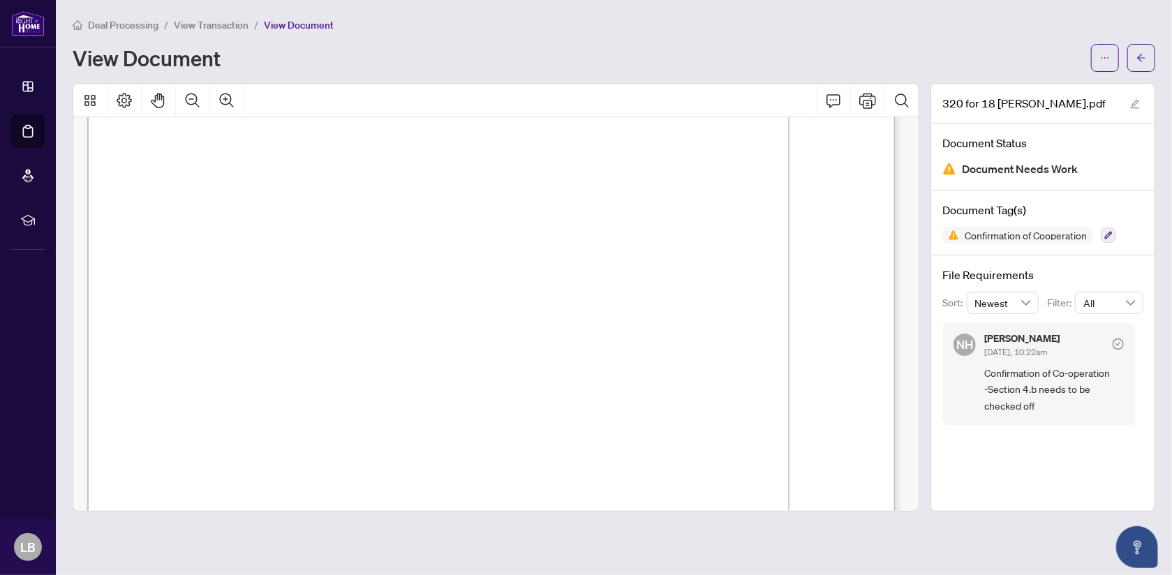
scroll to position [139, 0]
click at [1109, 63] on span "button" at bounding box center [1105, 58] width 10 height 22
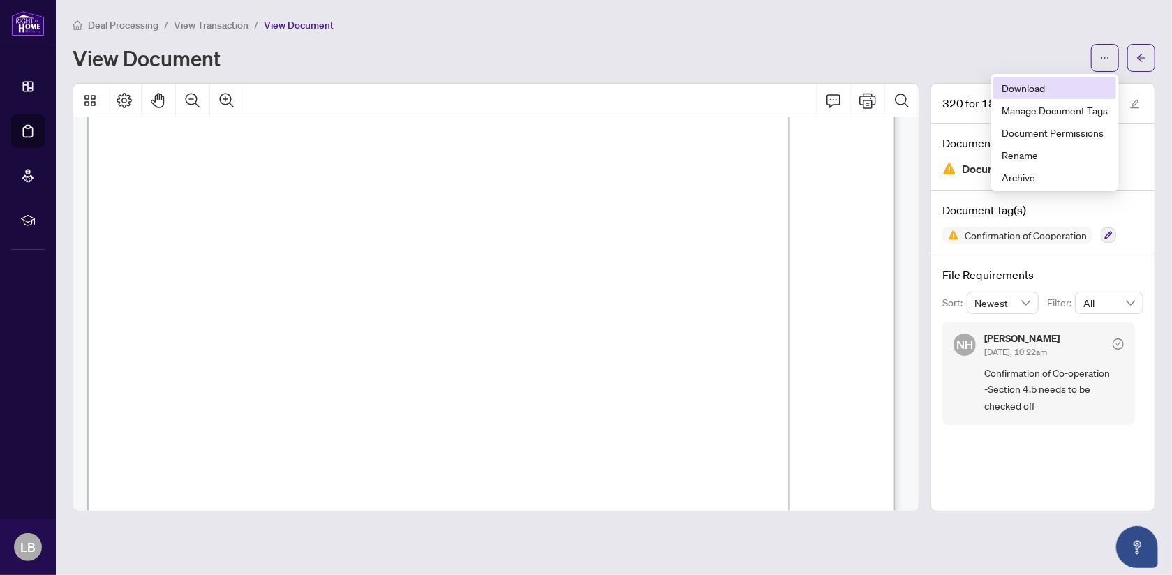
click at [1044, 87] on span "Download" at bounding box center [1055, 87] width 106 height 15
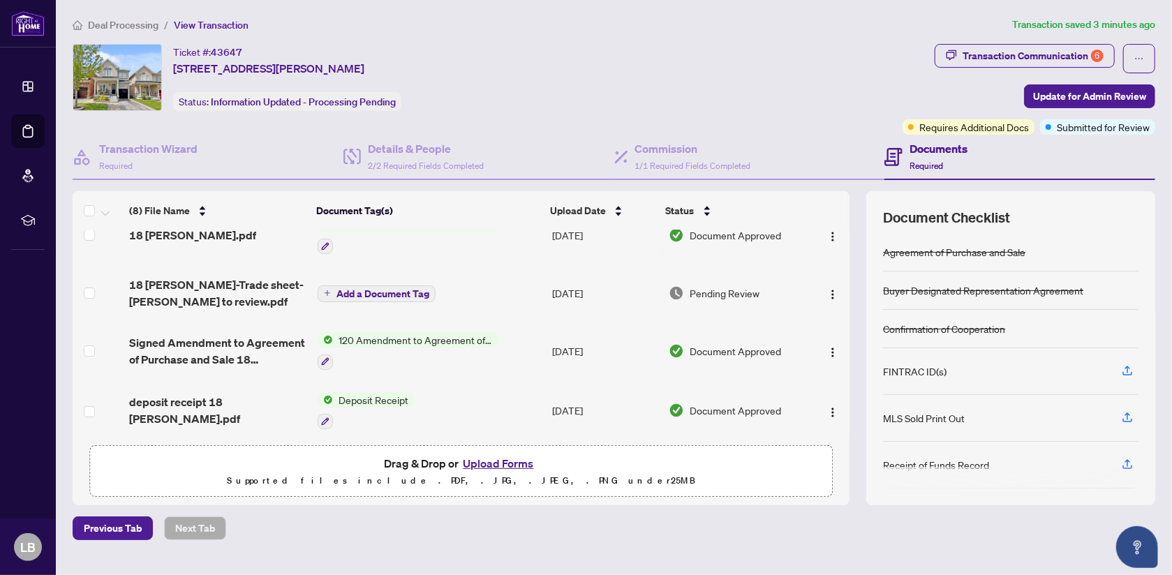
scroll to position [139, 0]
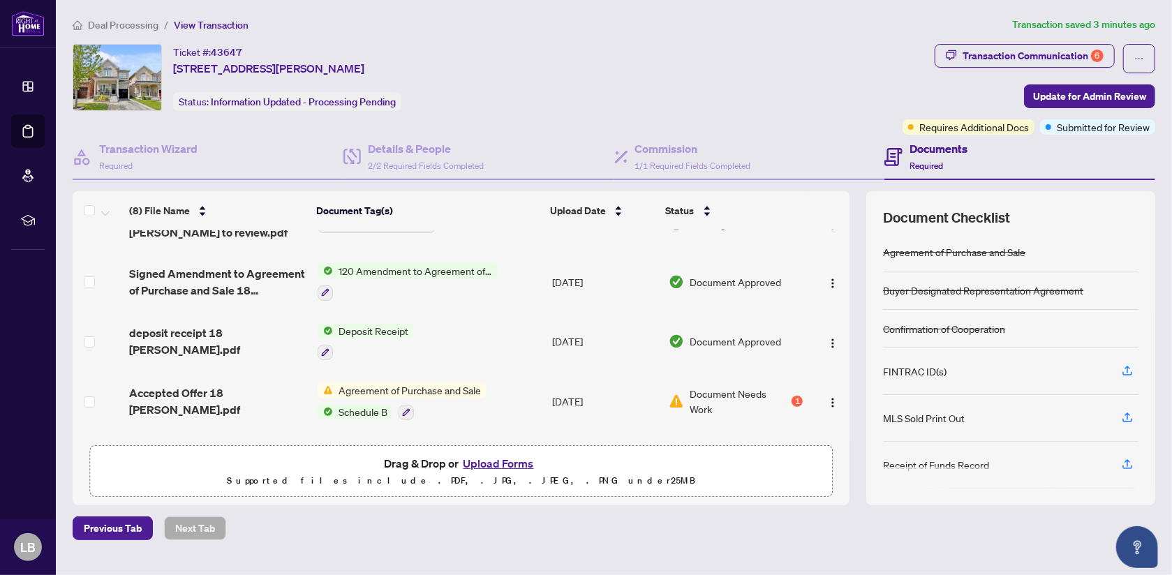
click at [475, 460] on button "Upload Forms" at bounding box center [498, 463] width 79 height 18
click at [488, 458] on button "Upload Forms" at bounding box center [498, 463] width 79 height 18
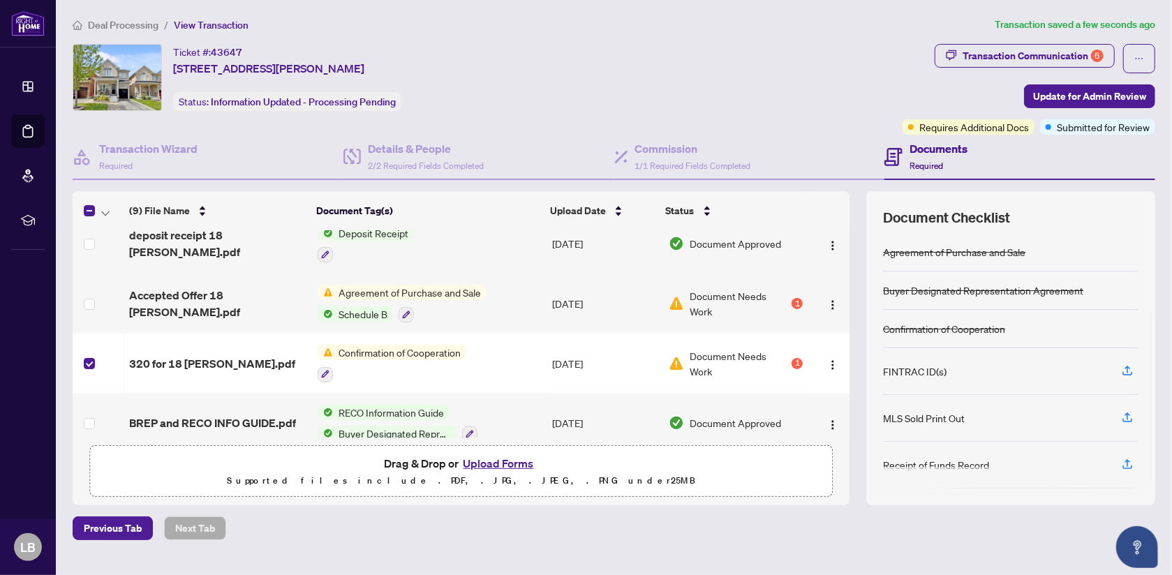
scroll to position [297, 0]
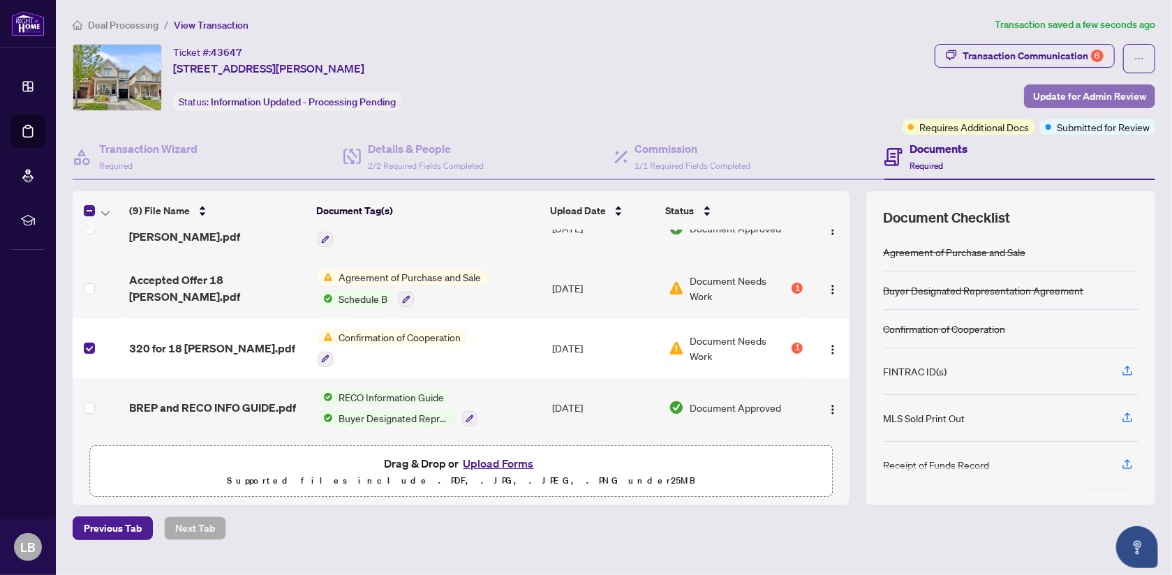
click at [1064, 93] on span "Update for Admin Review" at bounding box center [1089, 96] width 113 height 22
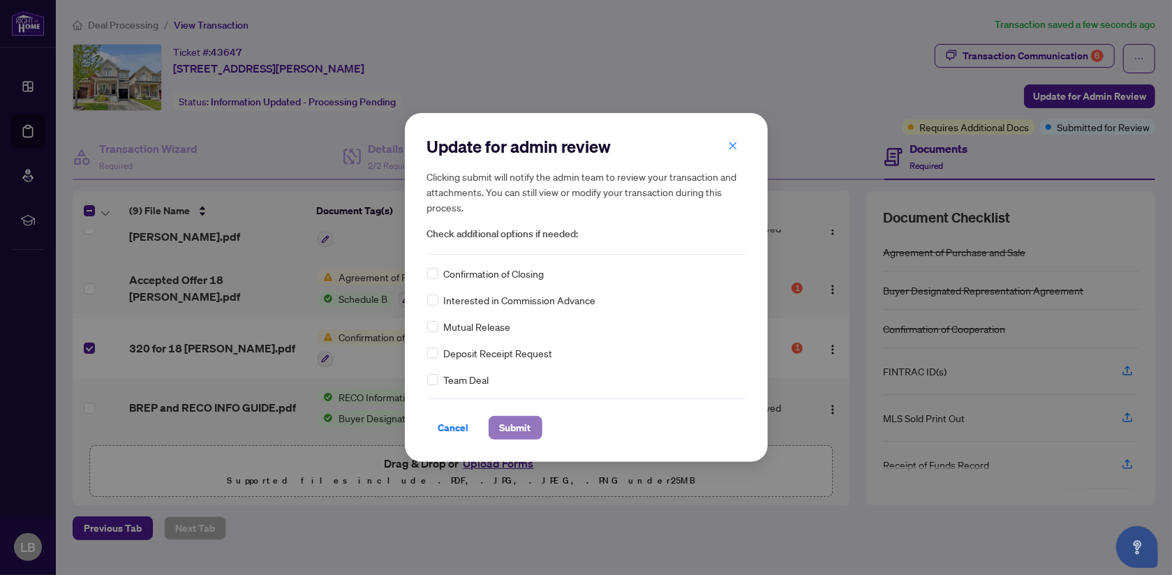
click at [513, 427] on span "Submit" at bounding box center [515, 428] width 31 height 22
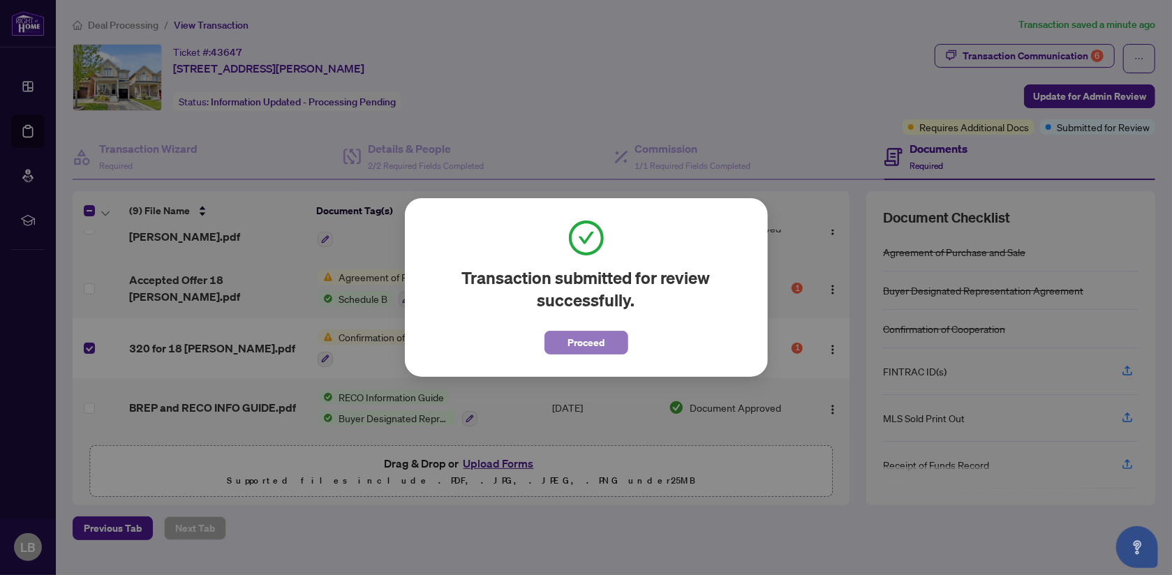
click at [591, 341] on span "Proceed" at bounding box center [586, 343] width 37 height 22
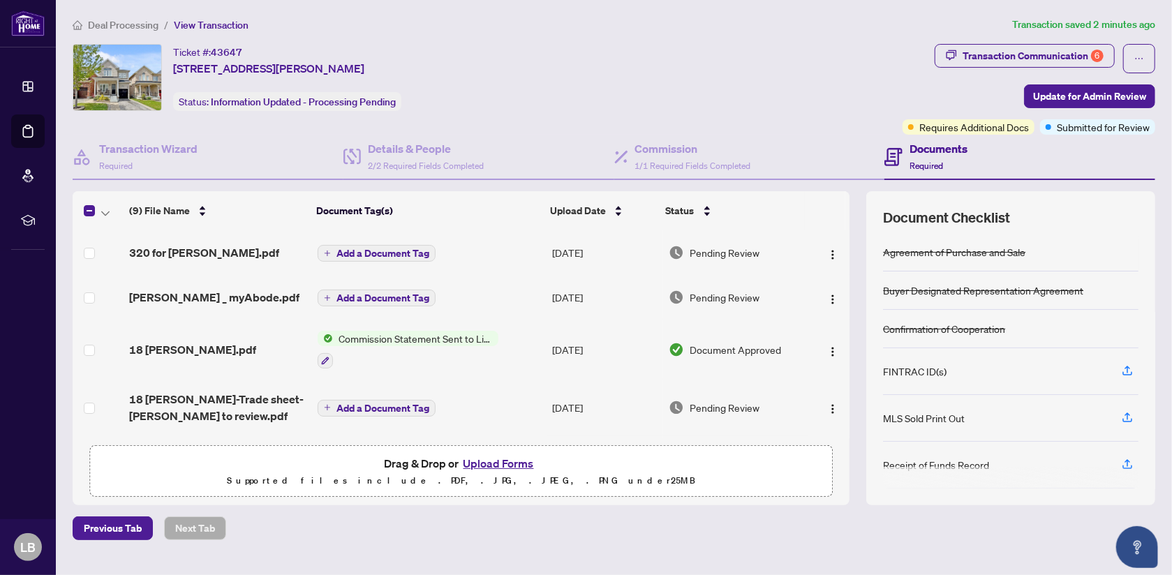
scroll to position [70, 0]
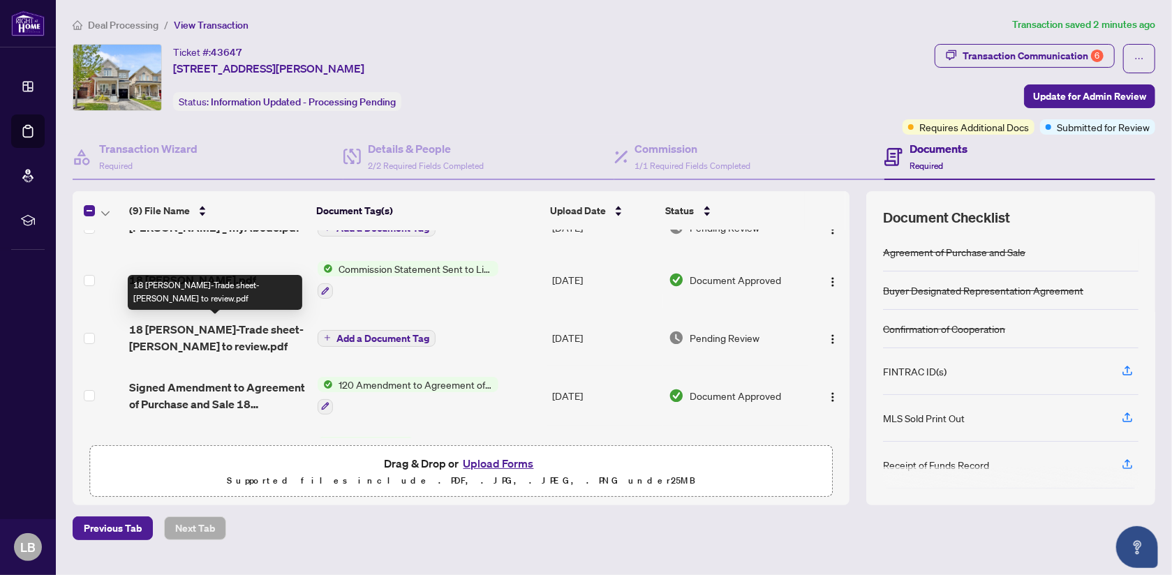
click at [262, 327] on span "18 Barden Cres-Trade sheet-Luke to review.pdf" at bounding box center [217, 338] width 177 height 34
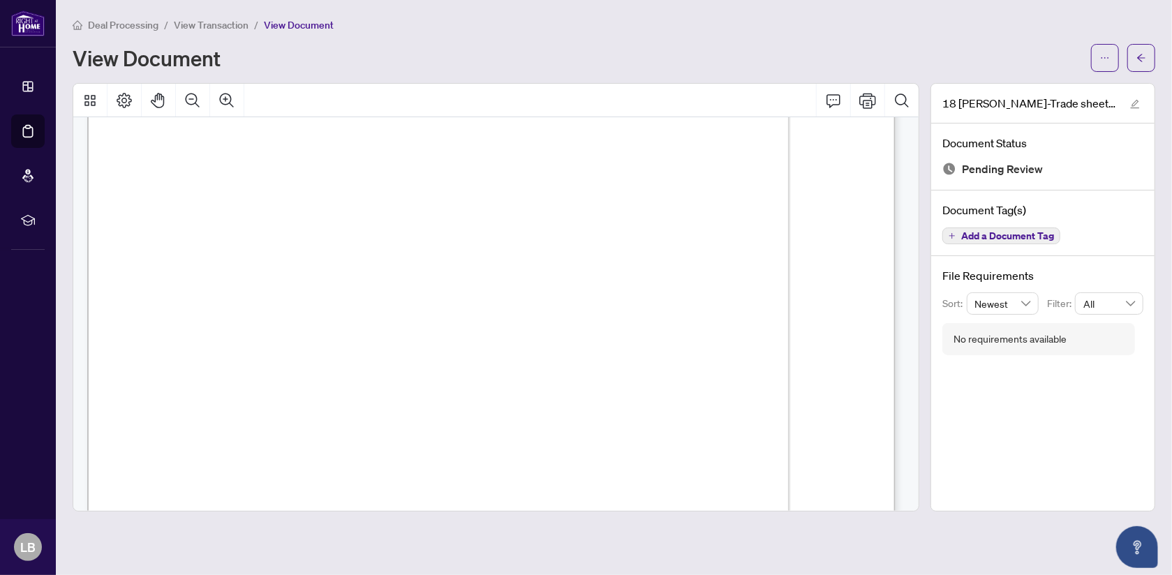
scroll to position [279, 0]
click at [1104, 60] on icon "ellipsis" at bounding box center [1105, 58] width 10 height 10
click at [1040, 89] on span "Download" at bounding box center [1055, 87] width 106 height 15
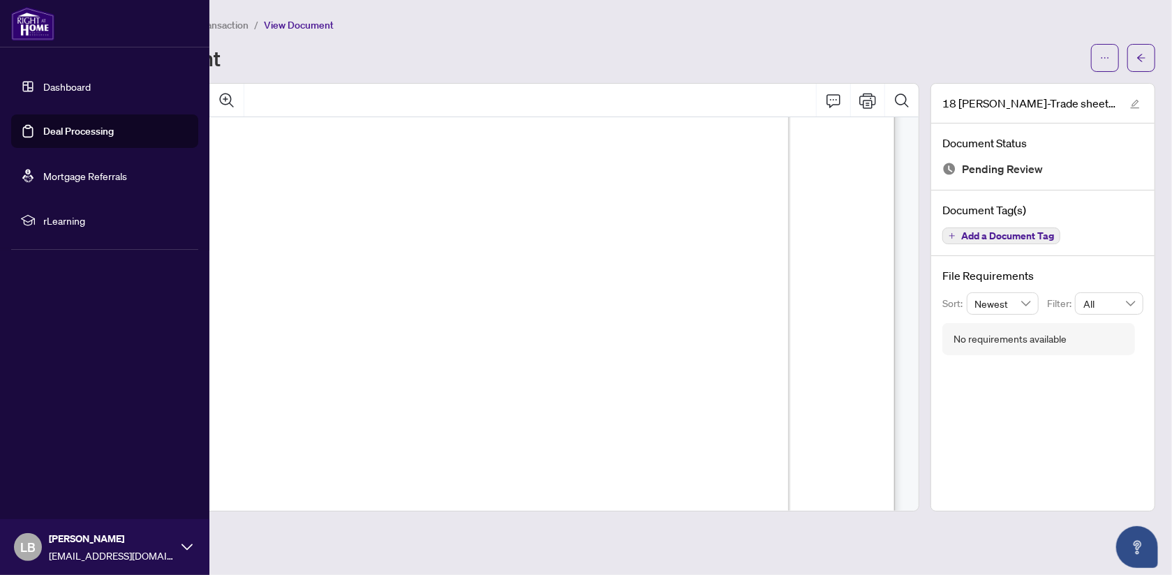
click at [71, 87] on link "Dashboard" at bounding box center [66, 86] width 47 height 13
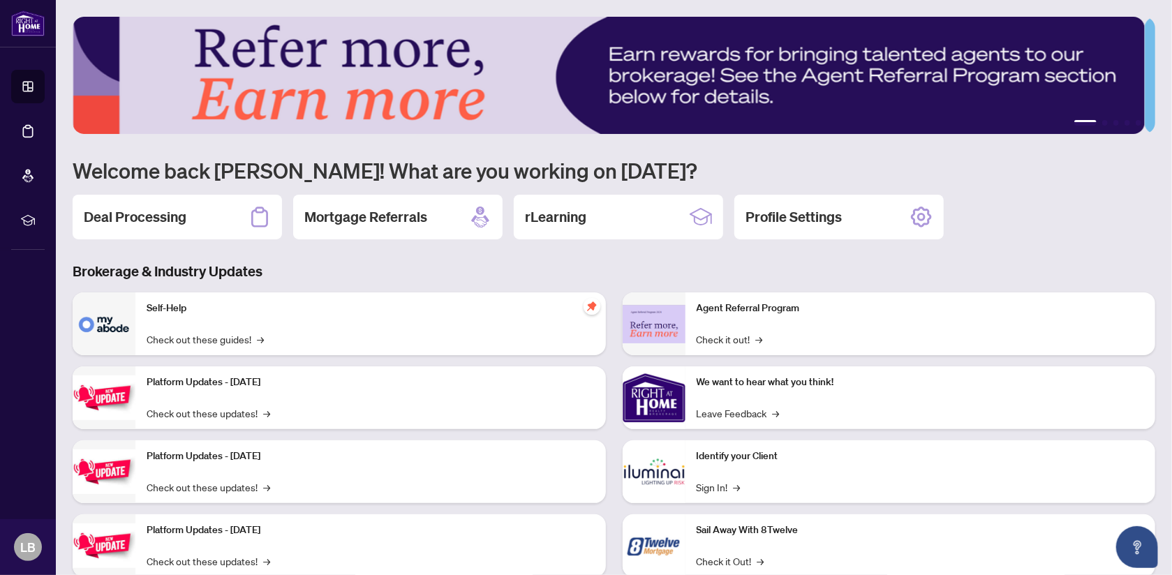
scroll to position [38, 0]
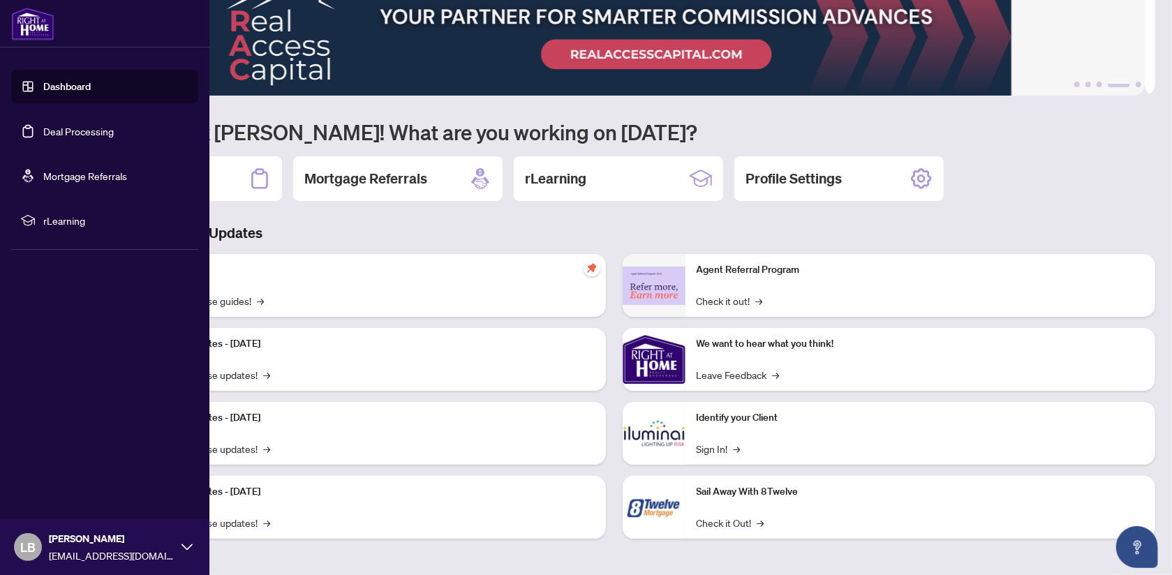
click at [91, 85] on link "Dashboard" at bounding box center [66, 86] width 47 height 13
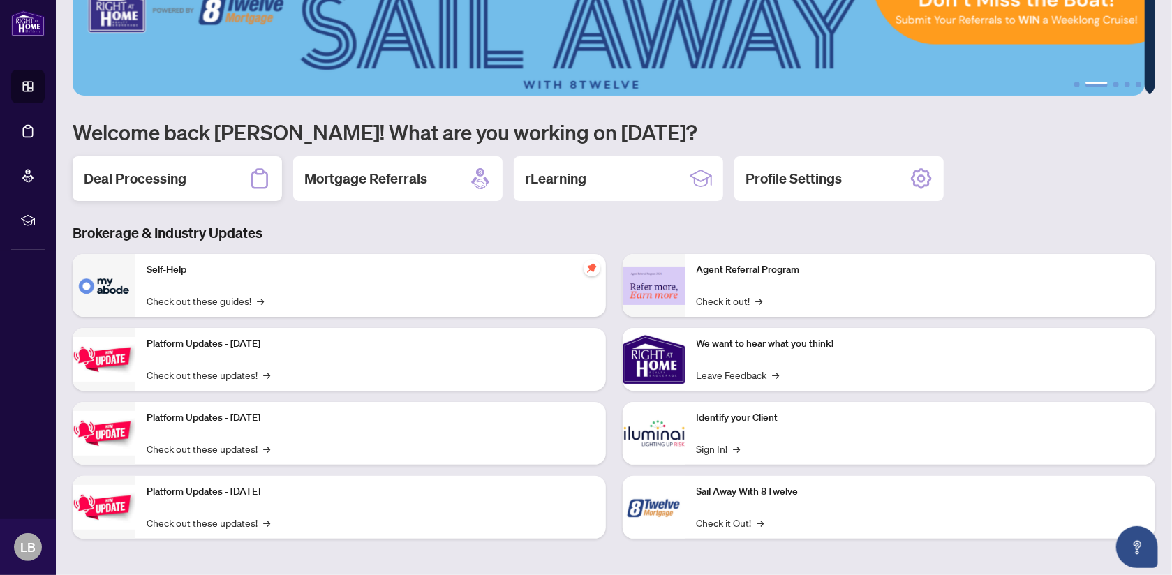
click at [184, 177] on h2 "Deal Processing" at bounding box center [135, 179] width 103 height 20
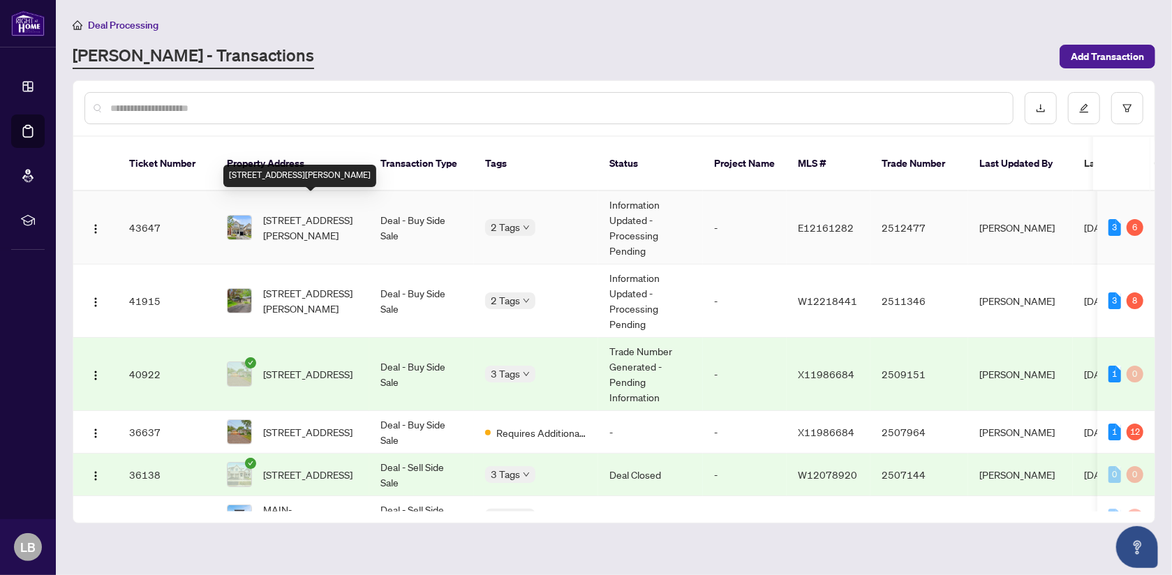
click at [305, 215] on span "18 Barden Cres, Ajax, Ontario L1Z 2A8, Canada" at bounding box center [310, 227] width 95 height 31
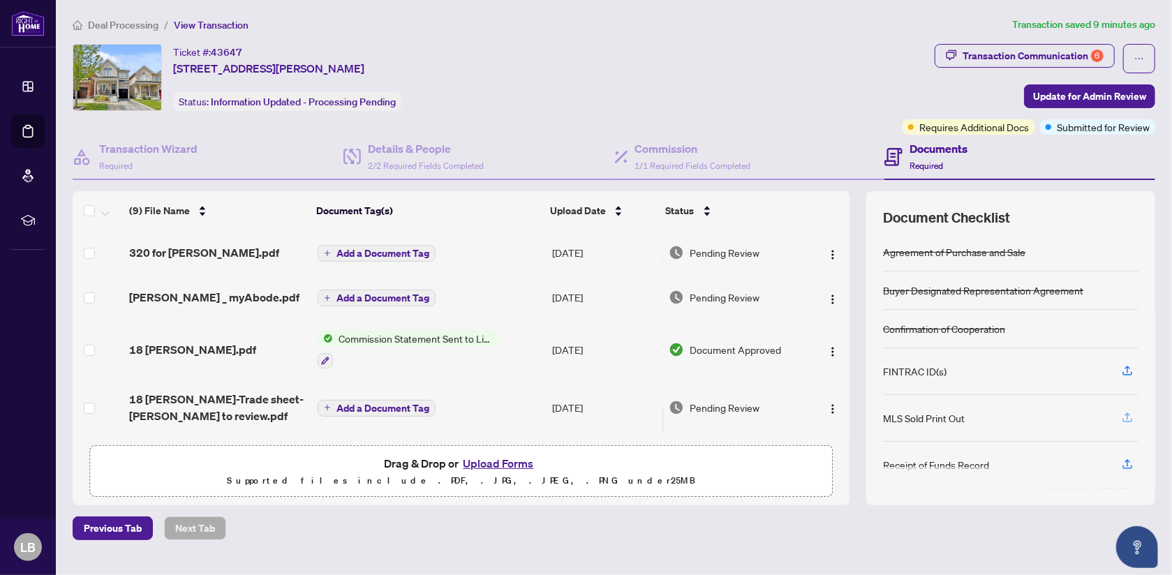
click at [1125, 413] on icon "button" at bounding box center [1128, 416] width 6 height 7
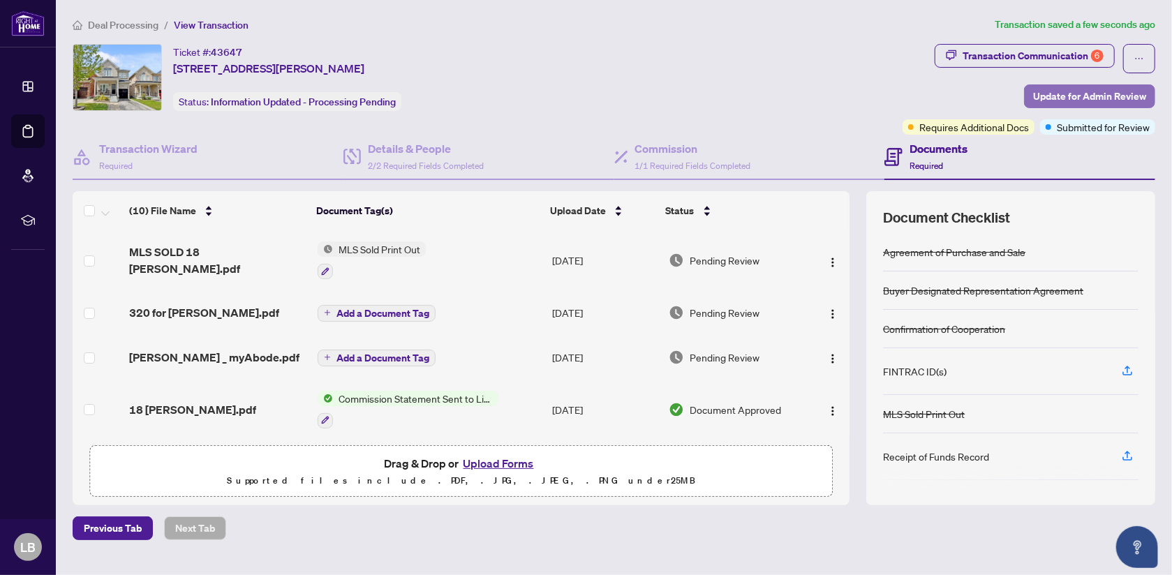
click at [1050, 97] on span "Update for Admin Review" at bounding box center [1089, 96] width 113 height 22
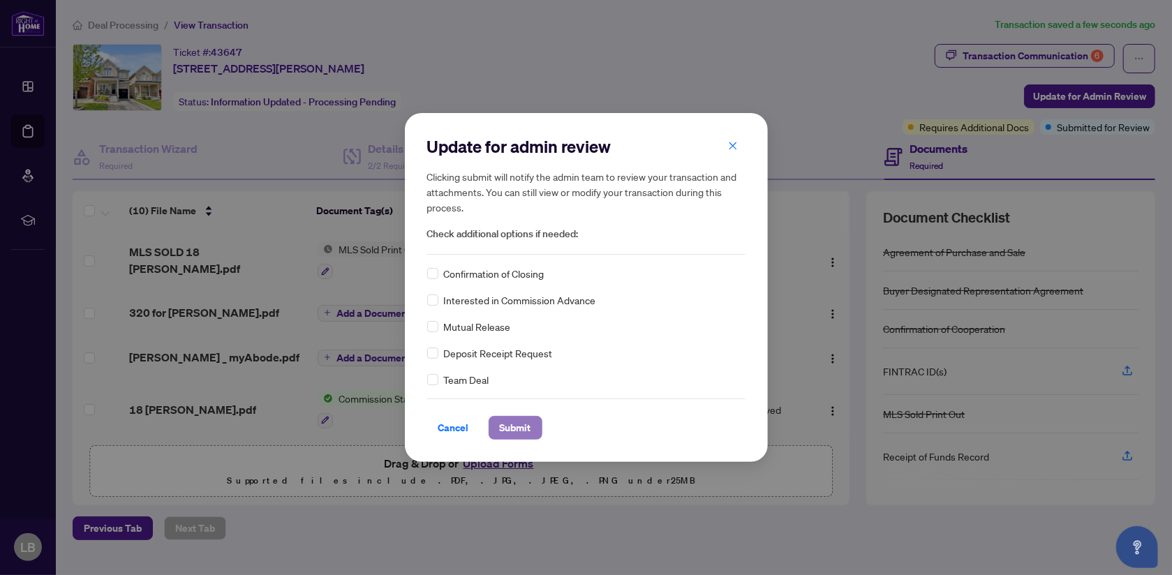
drag, startPoint x: 523, startPoint y: 427, endPoint x: 524, endPoint y: 417, distance: 9.1
click at [521, 427] on span "Submit" at bounding box center [515, 428] width 31 height 22
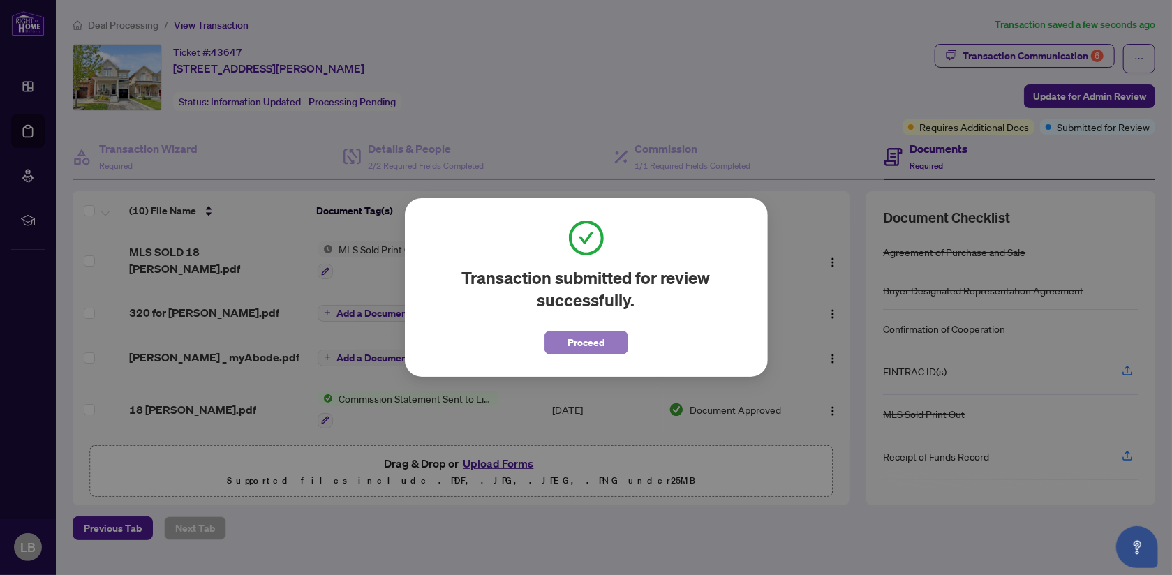
click at [582, 341] on span "Proceed" at bounding box center [586, 343] width 37 height 22
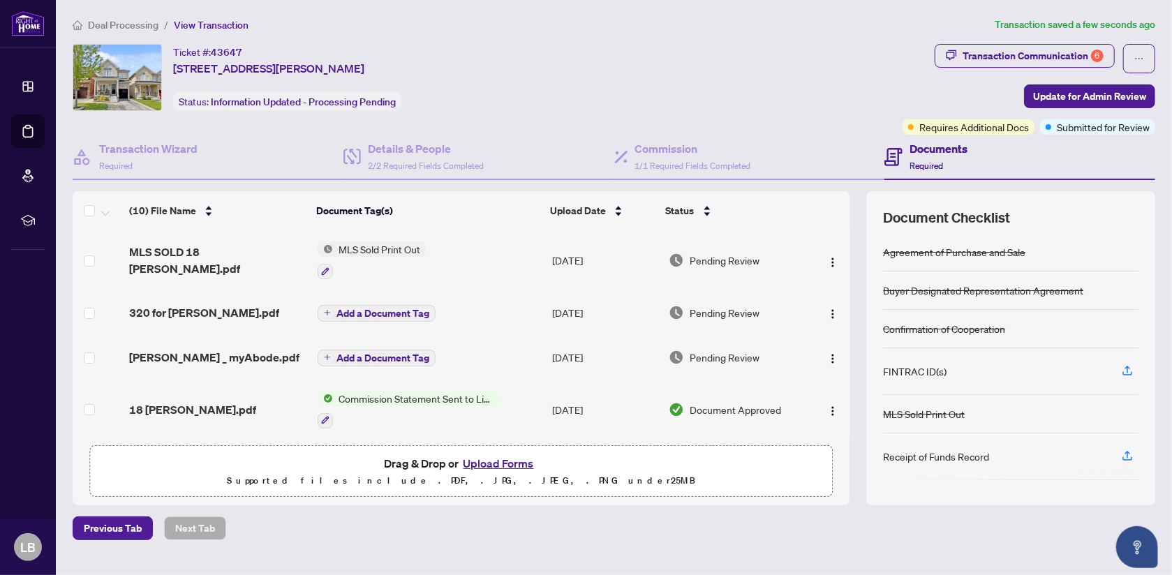
scroll to position [139, 0]
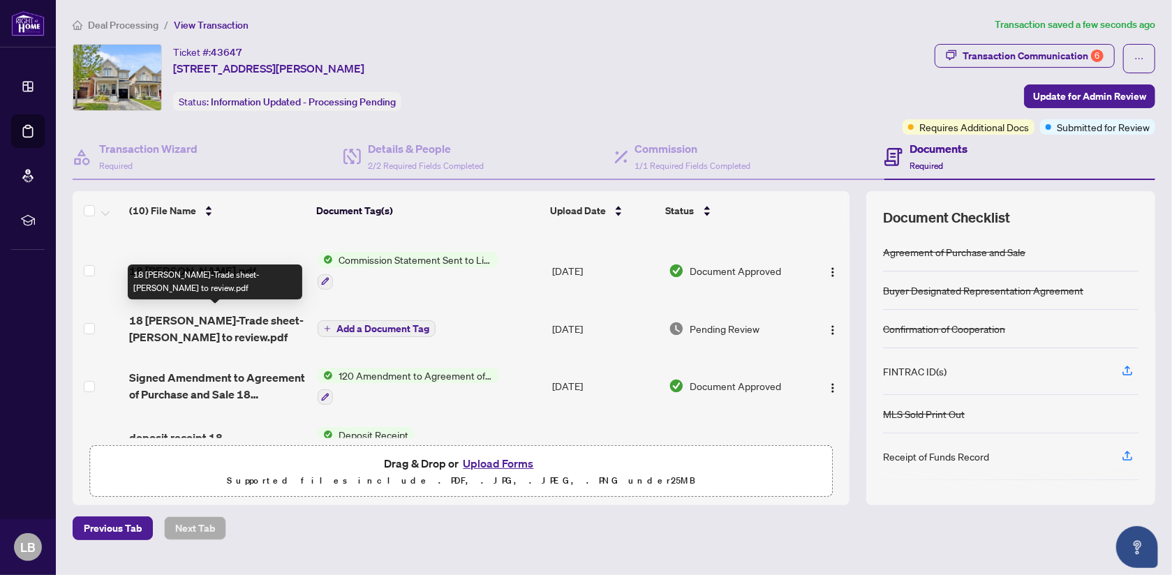
click at [262, 316] on span "18 Barden Cres-Trade sheet-Luke to review.pdf" at bounding box center [217, 329] width 177 height 34
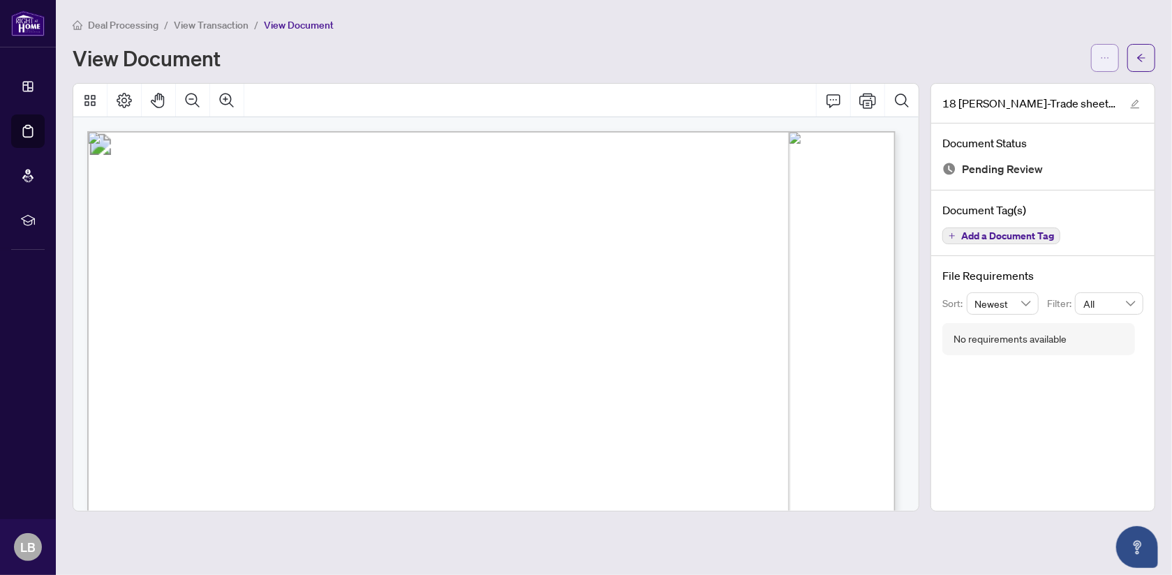
click at [1106, 59] on icon "ellipsis" at bounding box center [1105, 58] width 10 height 10
click at [1031, 89] on span "Download" at bounding box center [1055, 87] width 106 height 15
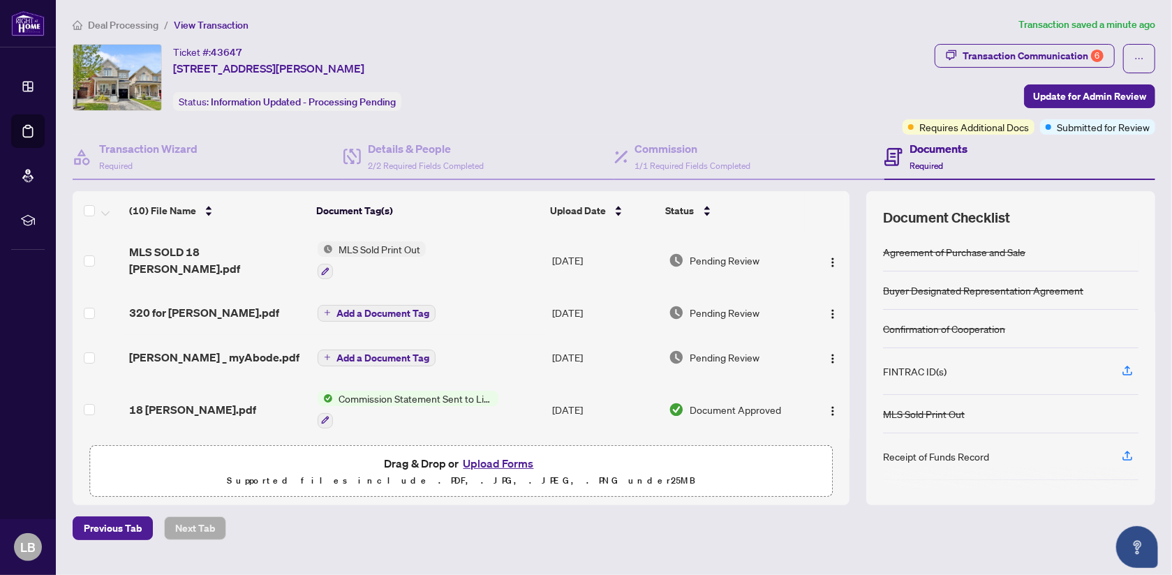
click at [507, 463] on button "Upload Forms" at bounding box center [498, 463] width 79 height 18
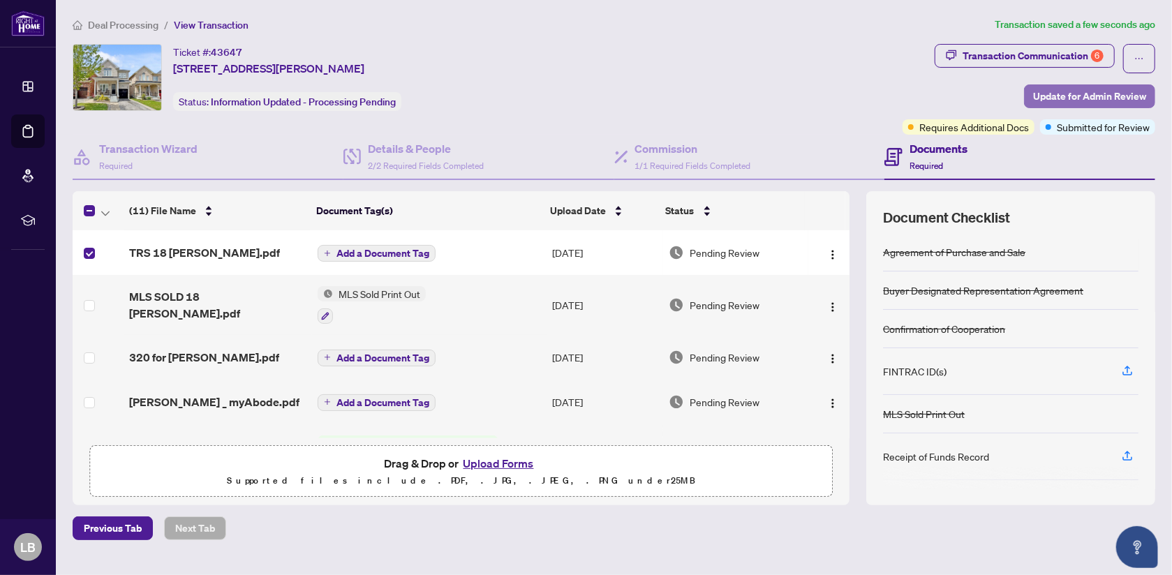
click at [1066, 96] on span "Update for Admin Review" at bounding box center [1089, 96] width 113 height 22
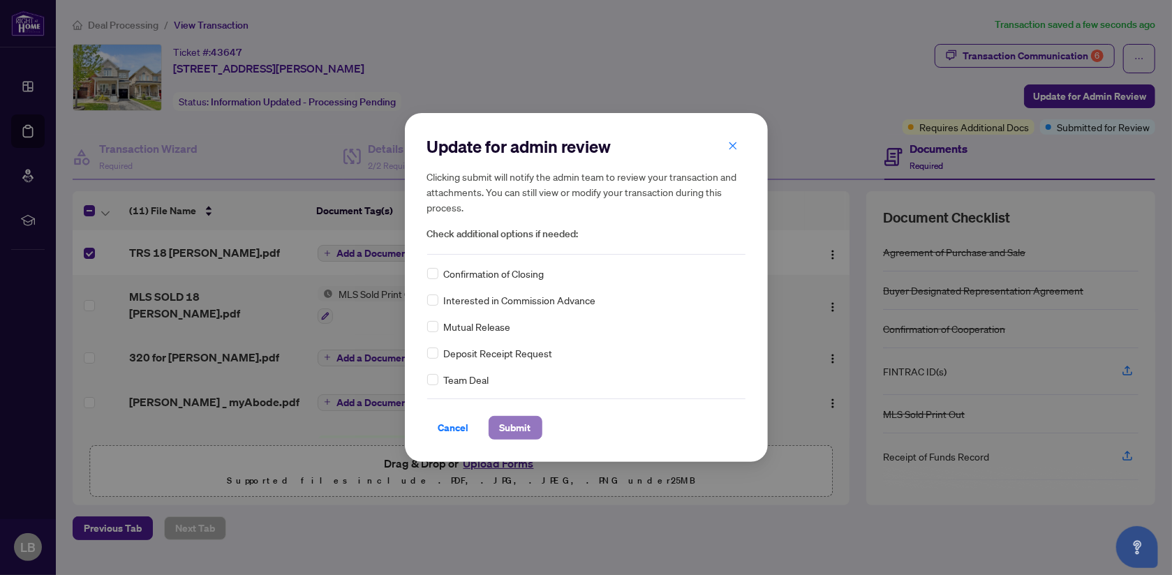
click at [522, 422] on span "Submit" at bounding box center [515, 428] width 31 height 22
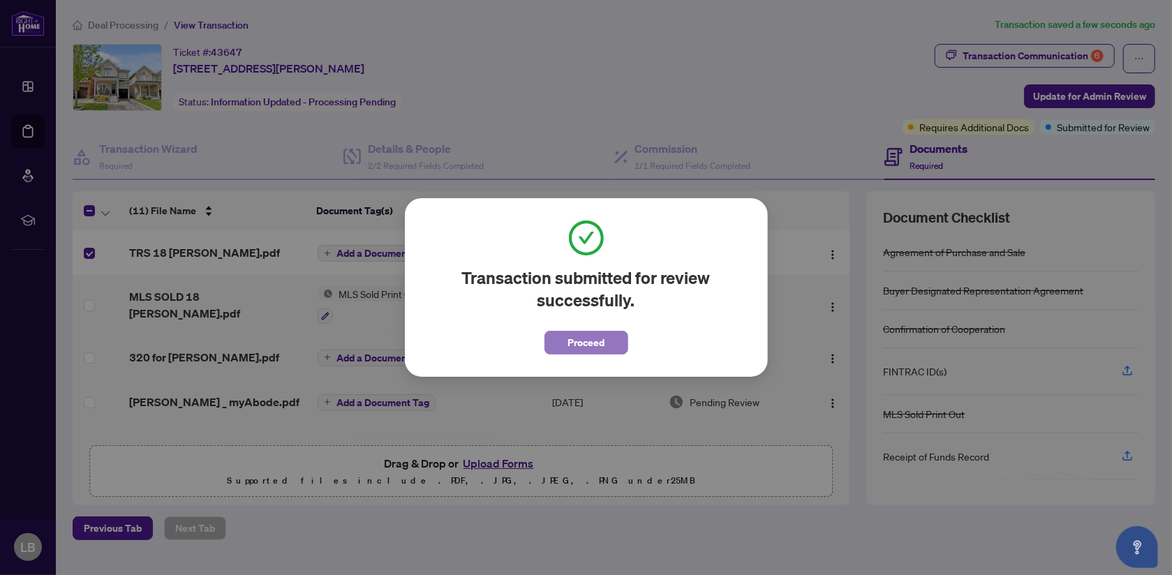
click at [574, 348] on span "Proceed" at bounding box center [586, 343] width 37 height 22
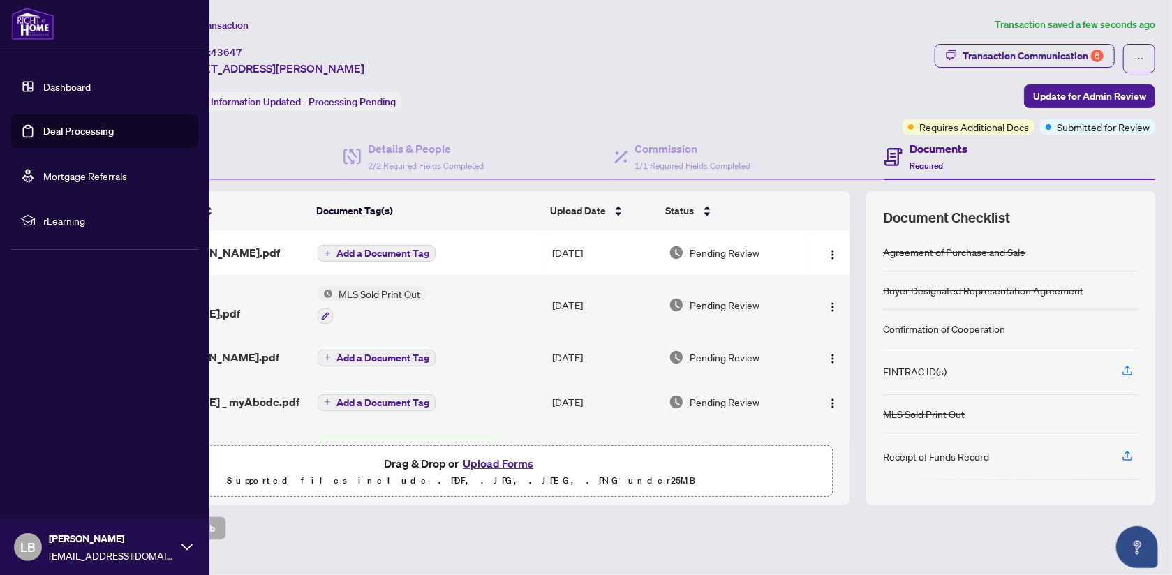
click at [63, 84] on link "Dashboard" at bounding box center [66, 86] width 47 height 13
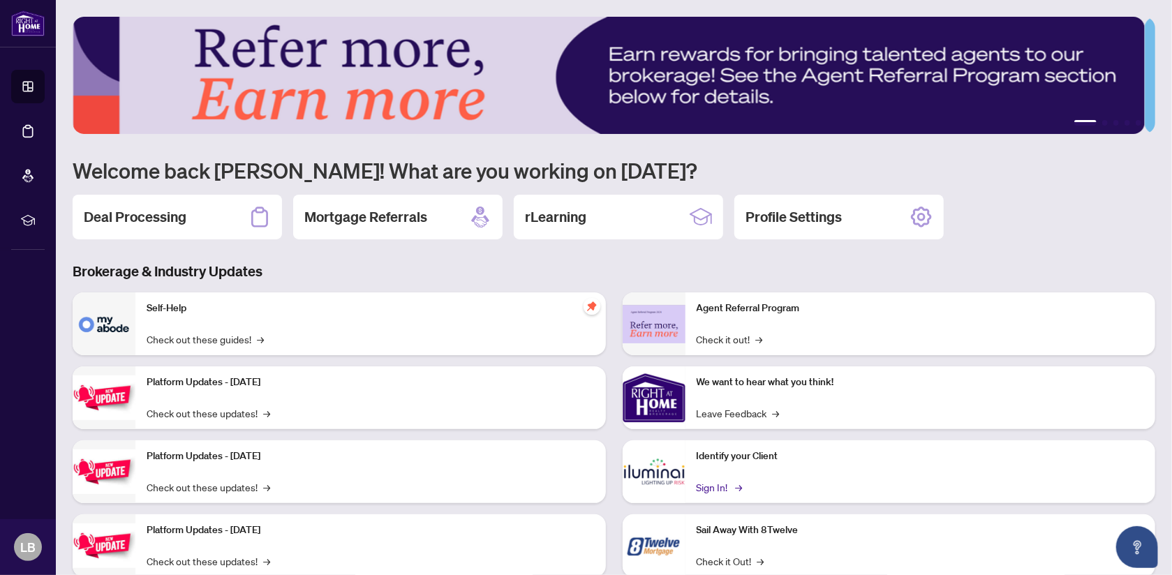
click at [697, 480] on link "Sign In! →" at bounding box center [719, 487] width 44 height 15
